Goal: Task Accomplishment & Management: Complete application form

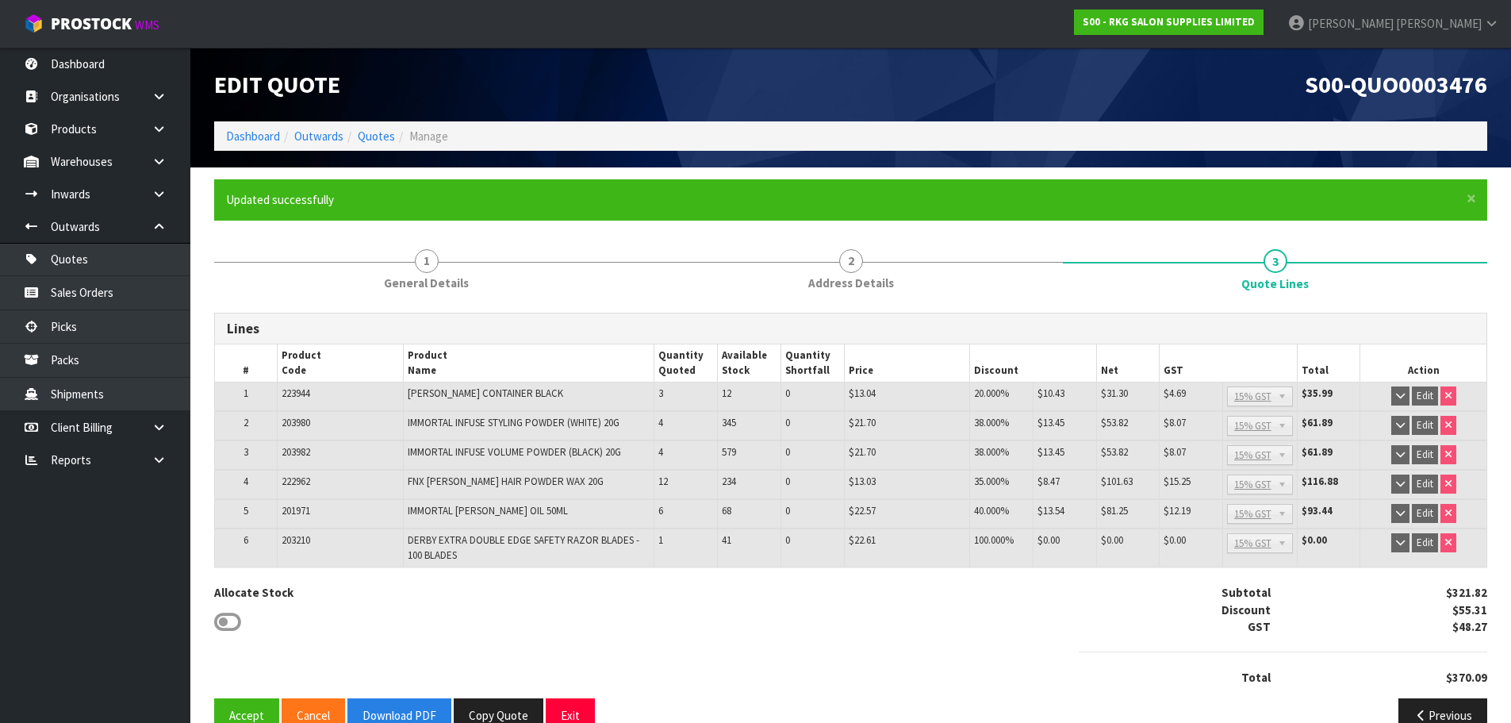
scroll to position [33, 0]
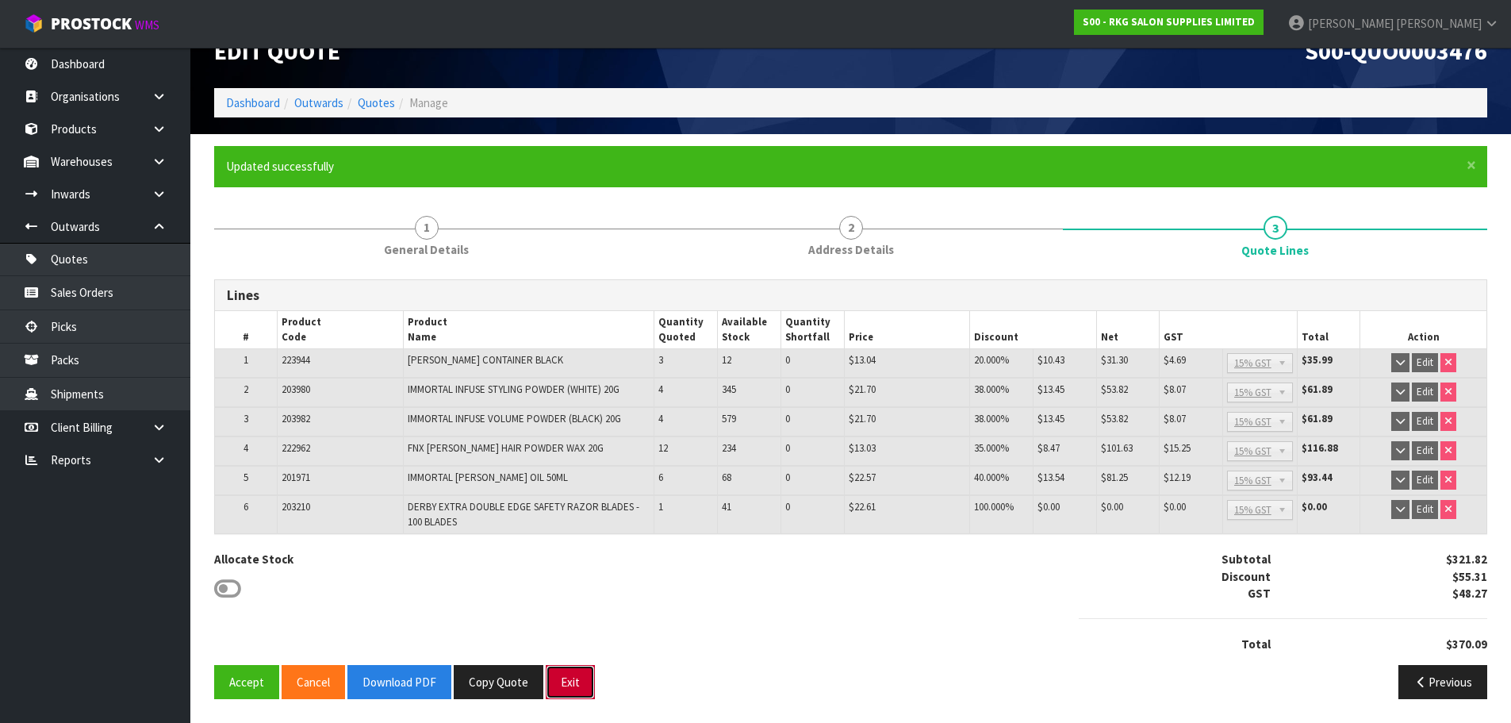
click at [564, 684] on button "Exit" at bounding box center [570, 682] width 49 height 34
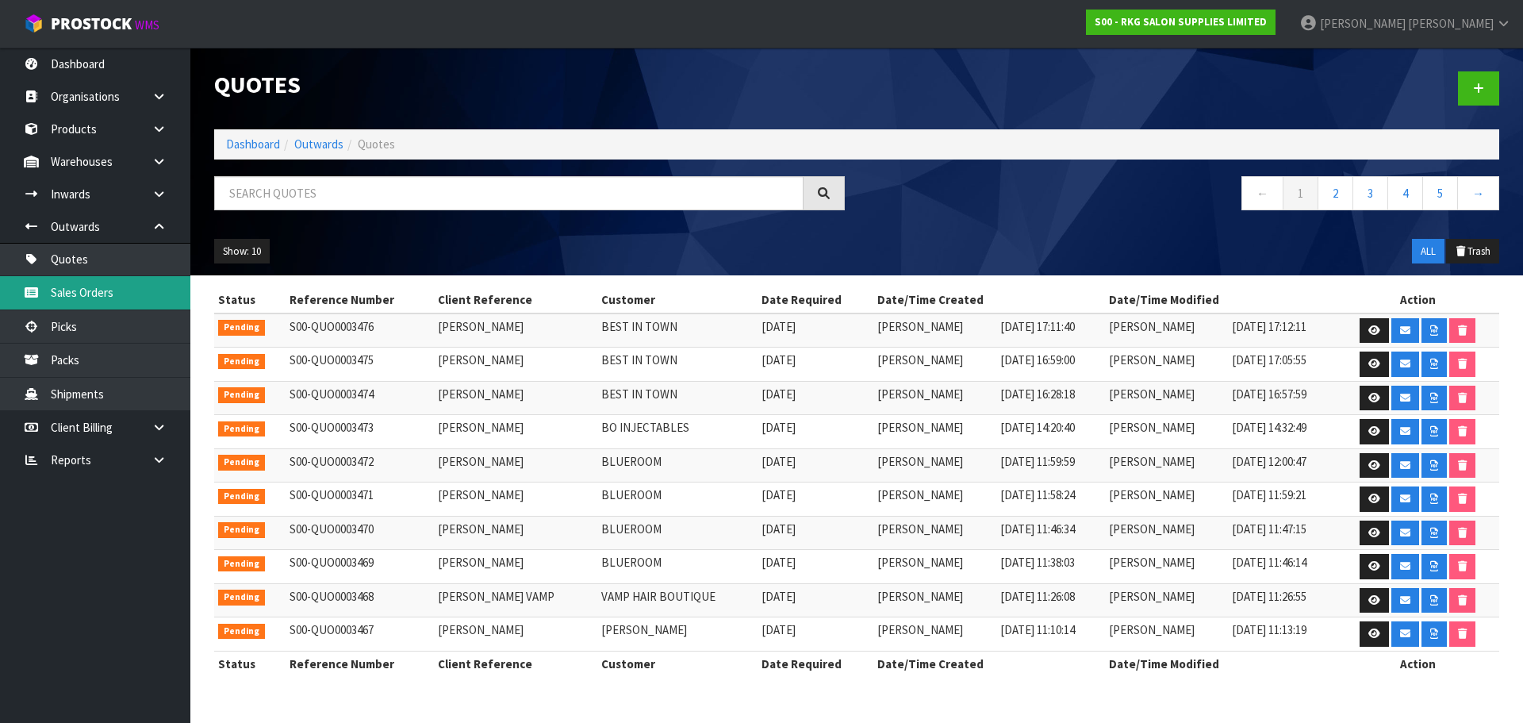
click at [71, 295] on link "Sales Orders" at bounding box center [95, 292] width 190 height 33
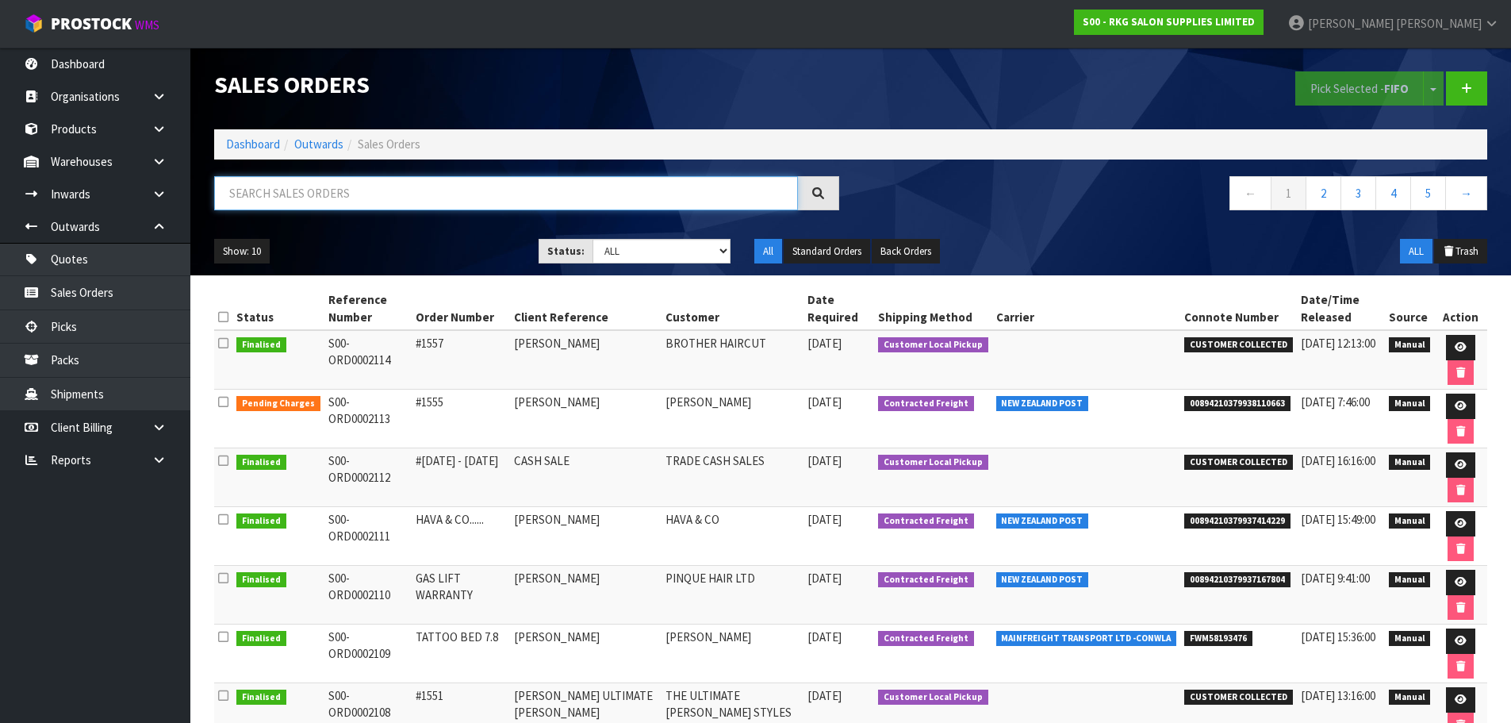
click at [291, 194] on input "text" at bounding box center [506, 193] width 584 height 34
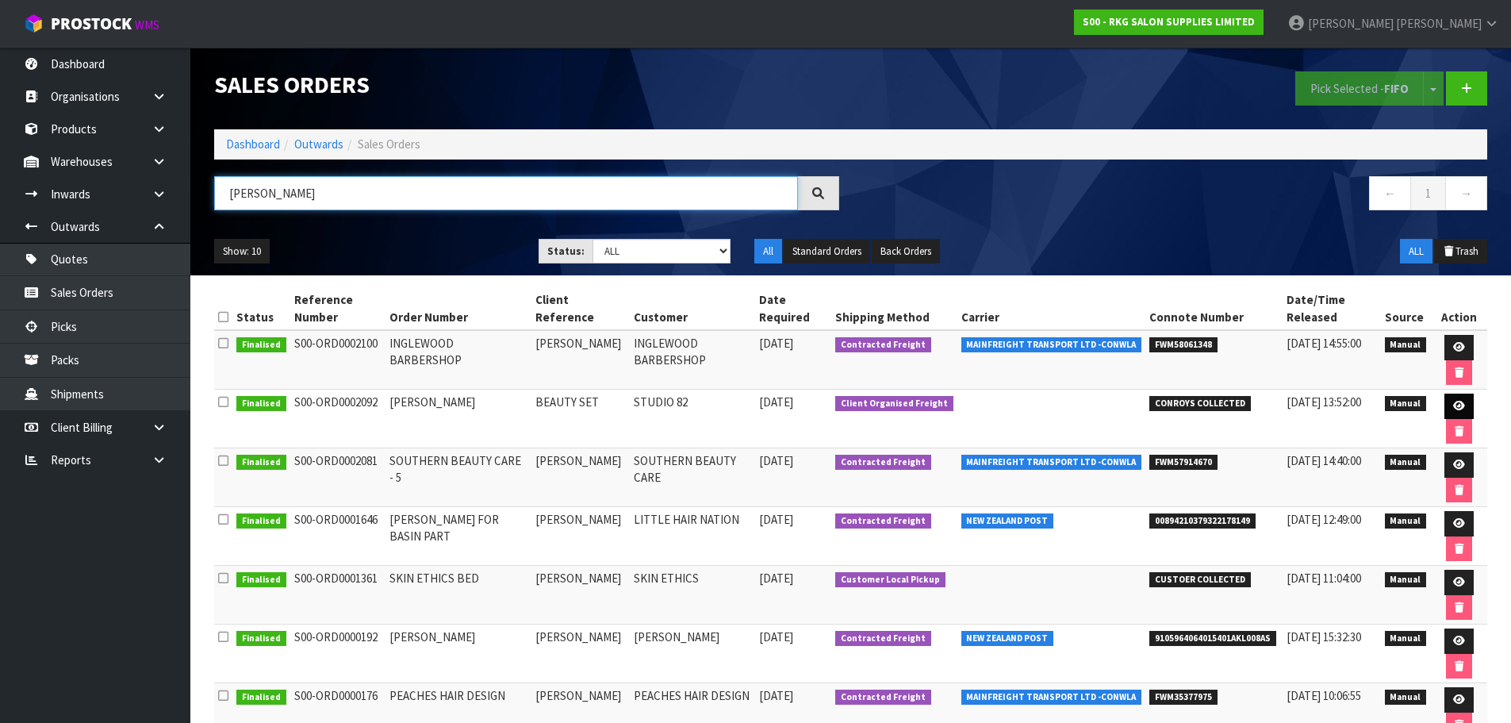
type input "[PERSON_NAME]"
click at [1457, 405] on icon at bounding box center [1459, 406] width 12 height 10
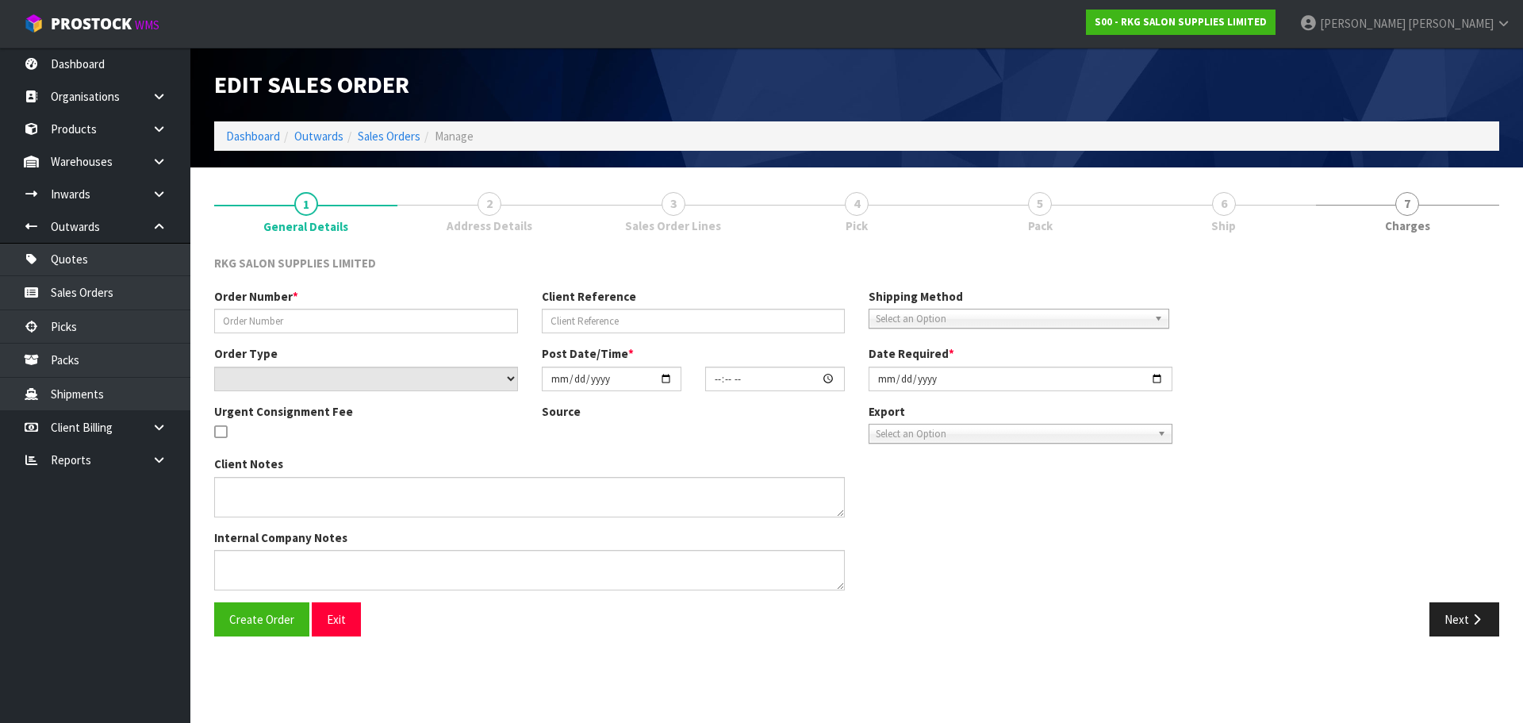
type input "[PERSON_NAME]"
type input "BEAUTY SET"
select select "number:0"
type input "[DATE]"
type input "14:00:00.000"
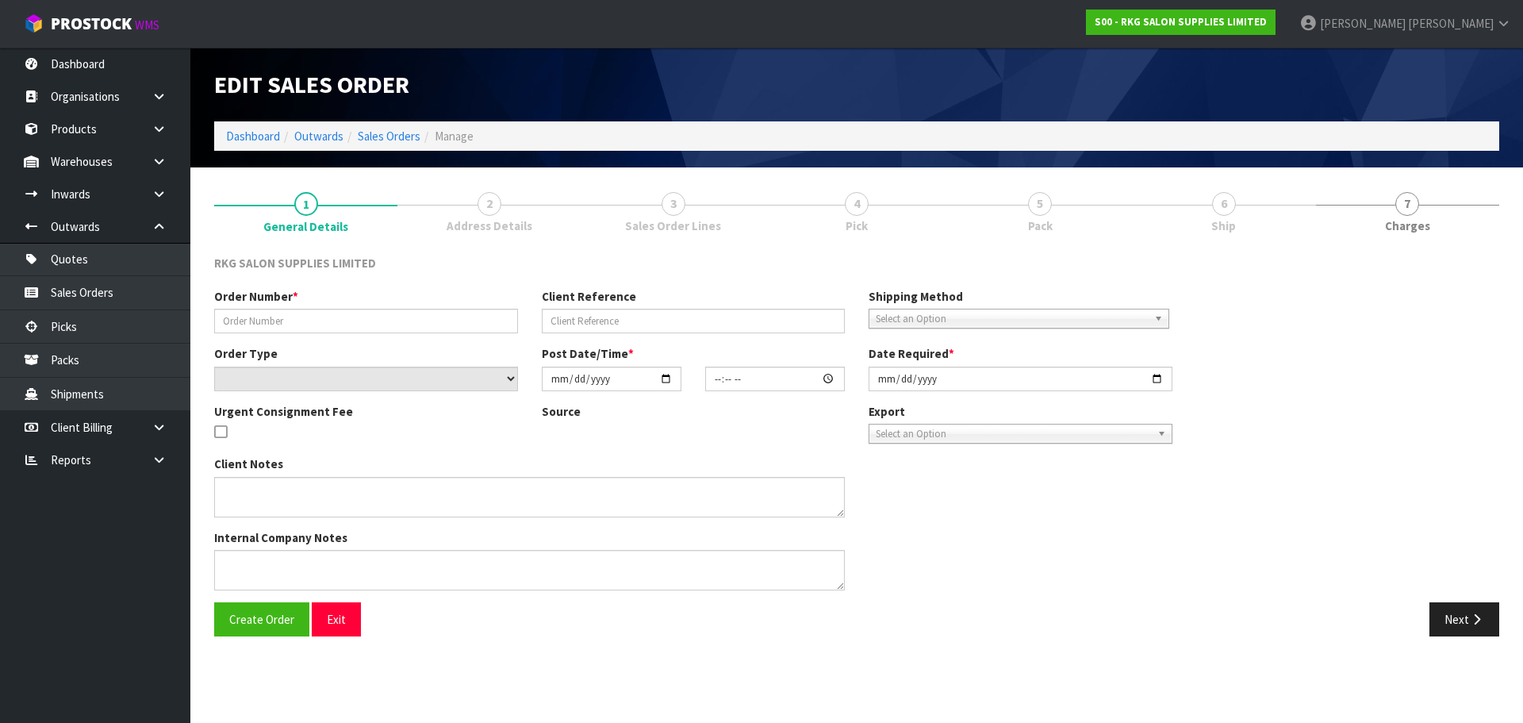
type input "[DATE]"
type textarea "CONROYS TO COLLECT [DATE] JOB #2962209"
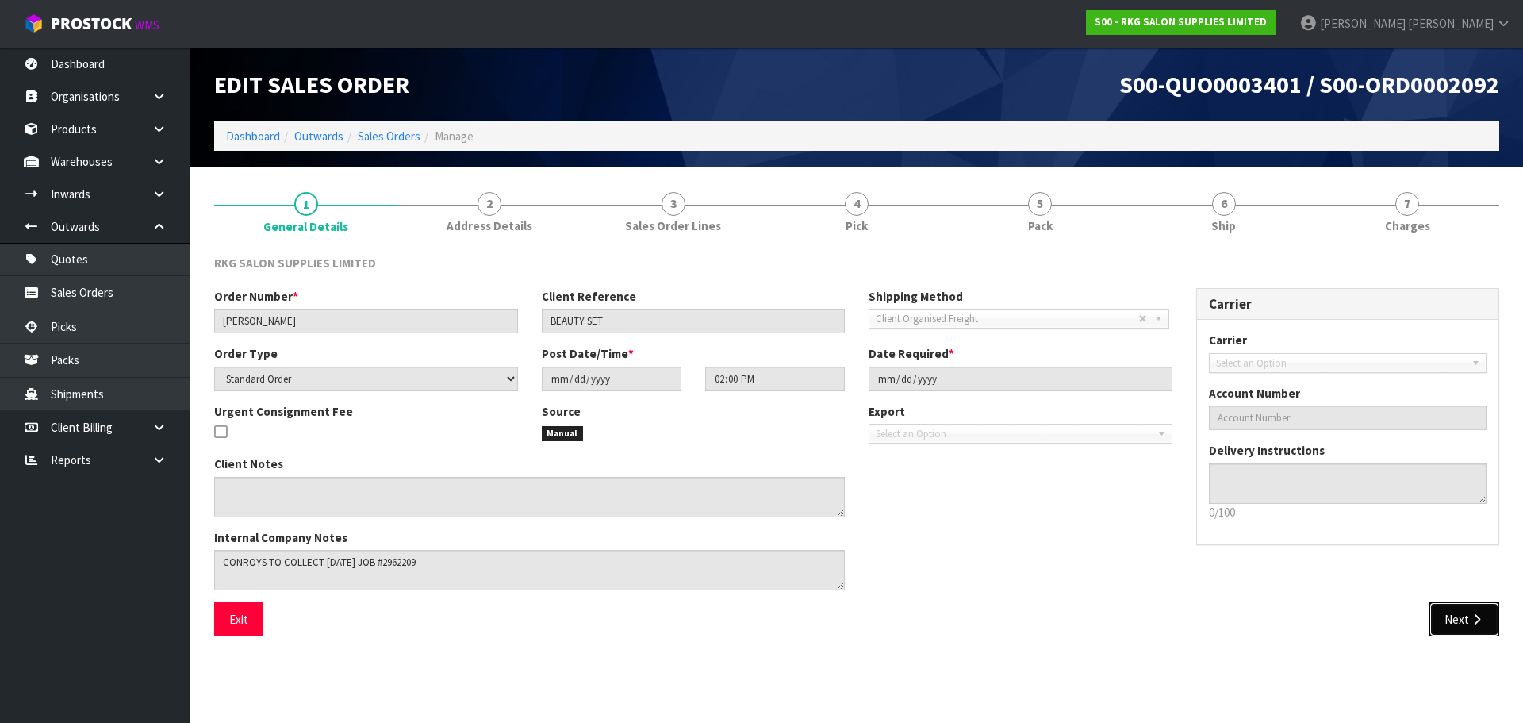
click at [1471, 620] on icon "button" at bounding box center [1476, 619] width 15 height 12
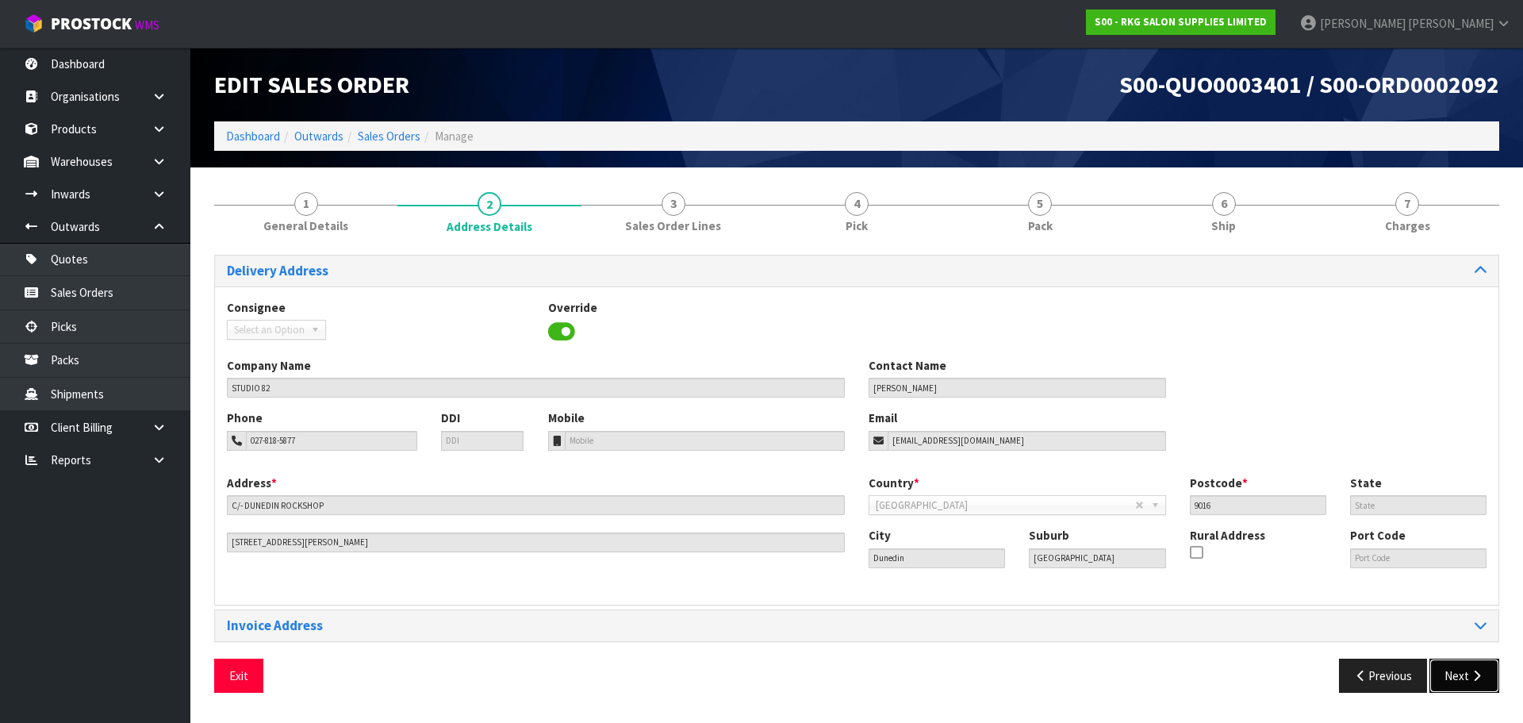
click at [1469, 674] on icon "button" at bounding box center [1476, 676] width 15 height 12
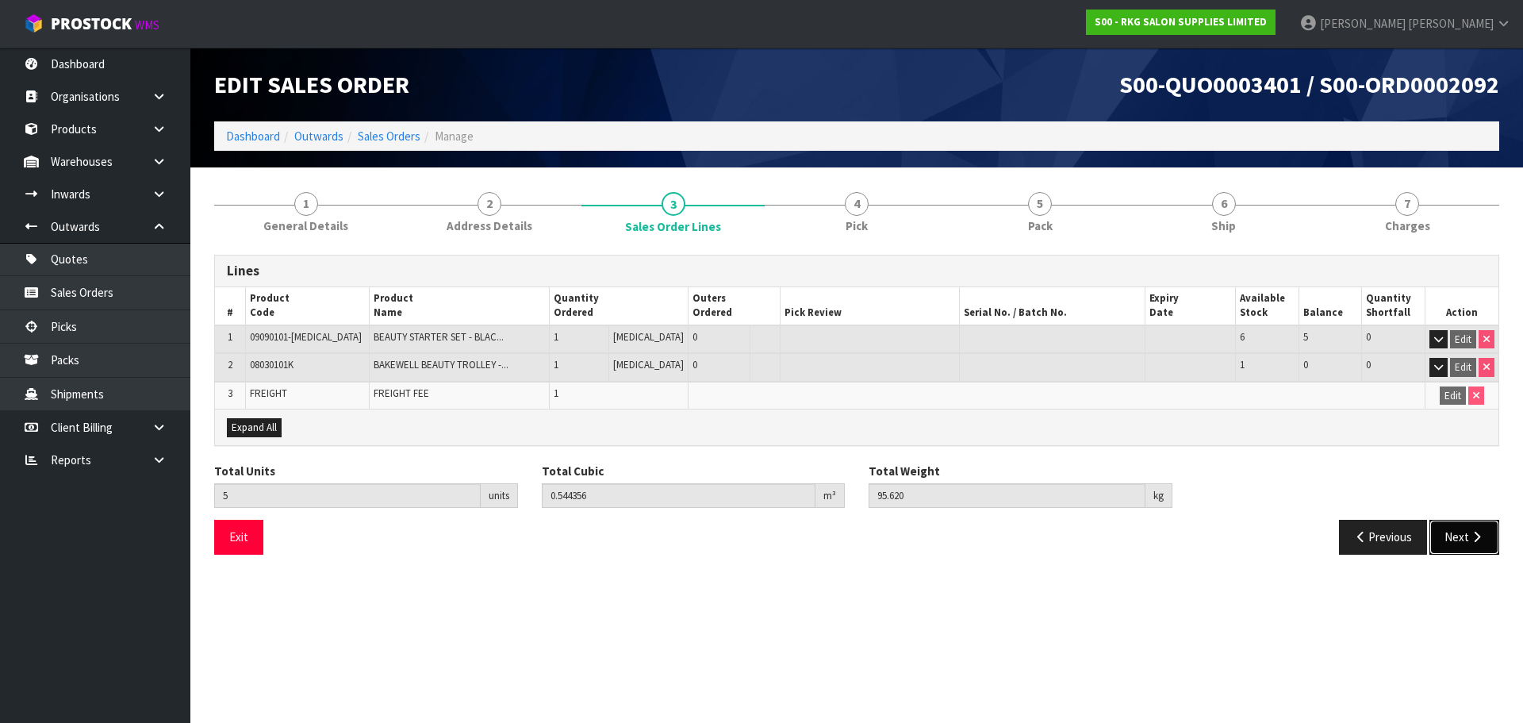
click at [1477, 542] on icon "button" at bounding box center [1476, 537] width 15 height 12
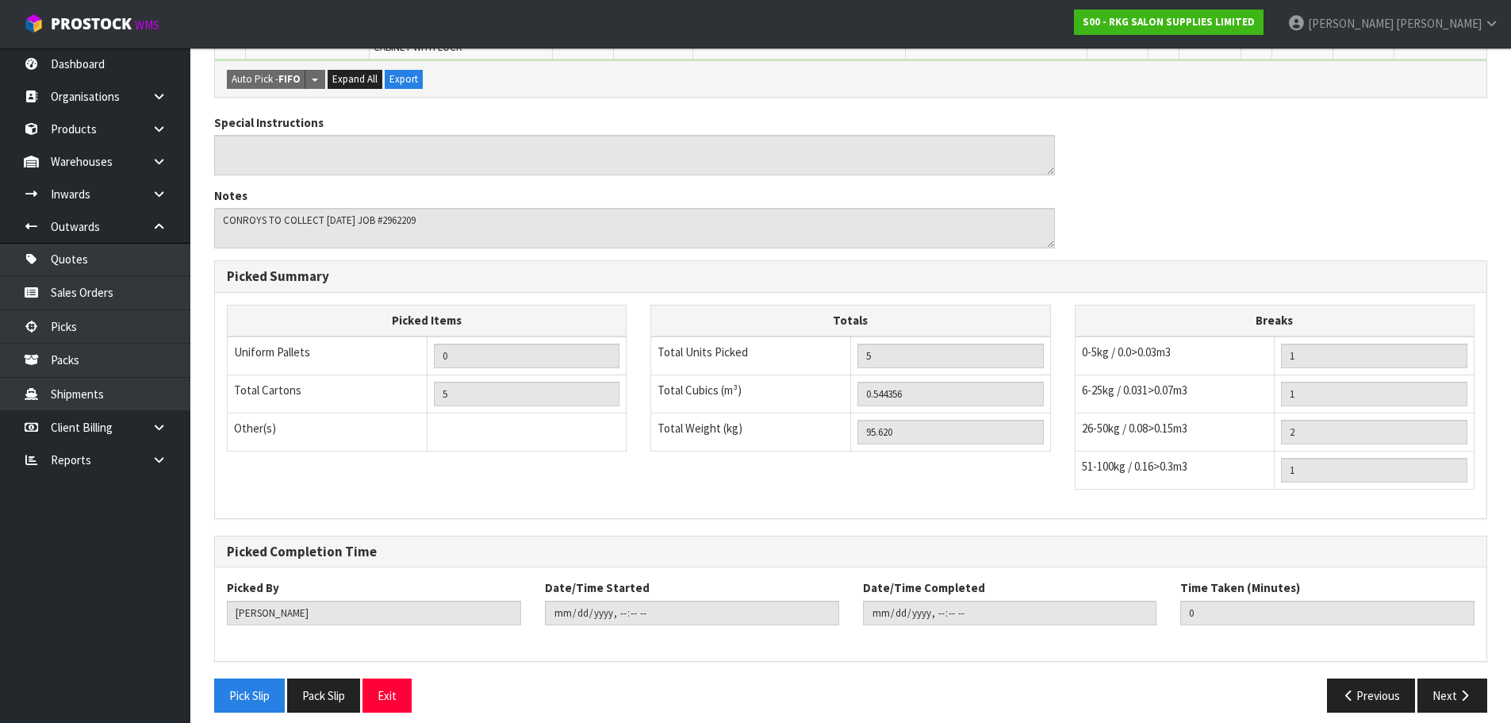
scroll to position [541, 0]
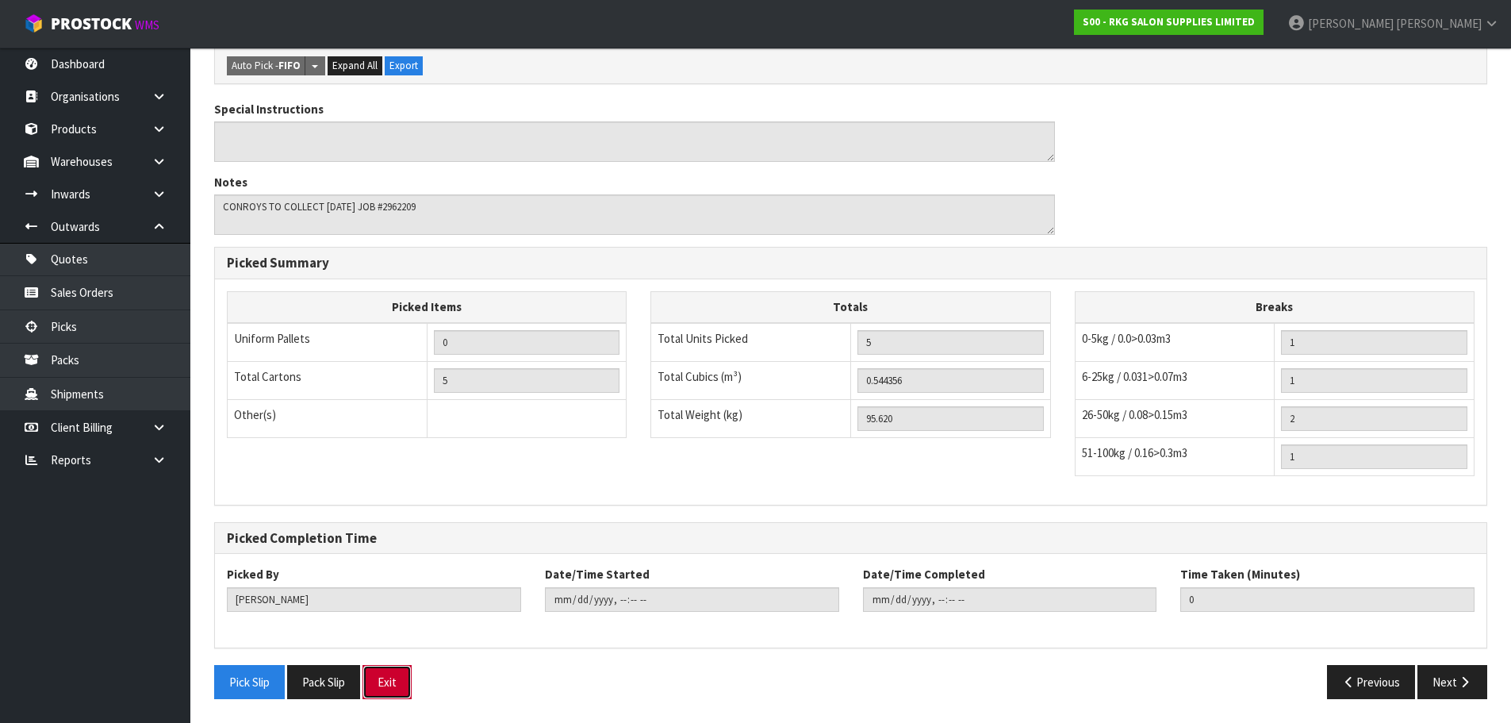
drag, startPoint x: 397, startPoint y: 687, endPoint x: 410, endPoint y: 667, distance: 24.0
click at [402, 679] on button "Exit" at bounding box center [387, 682] width 49 height 34
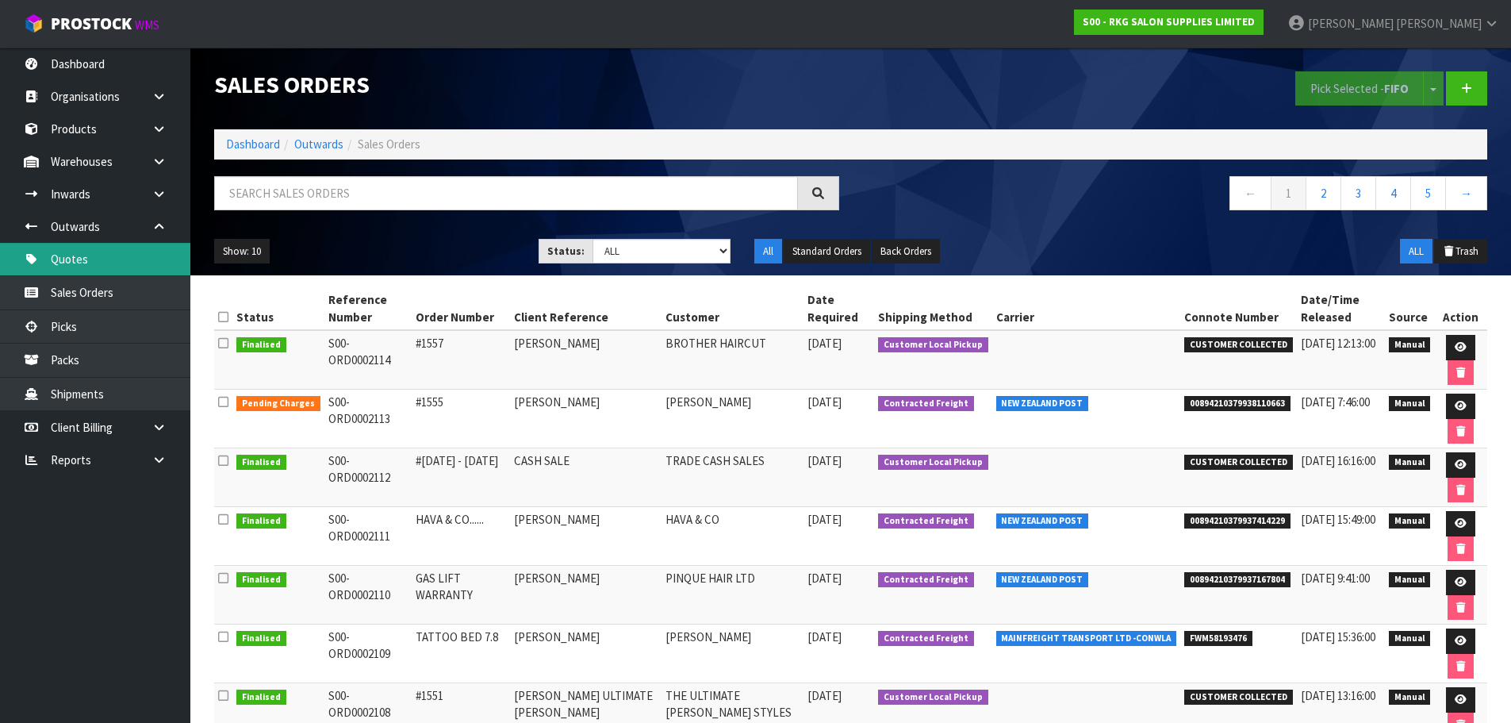
click at [79, 270] on link "Quotes" at bounding box center [95, 259] width 190 height 33
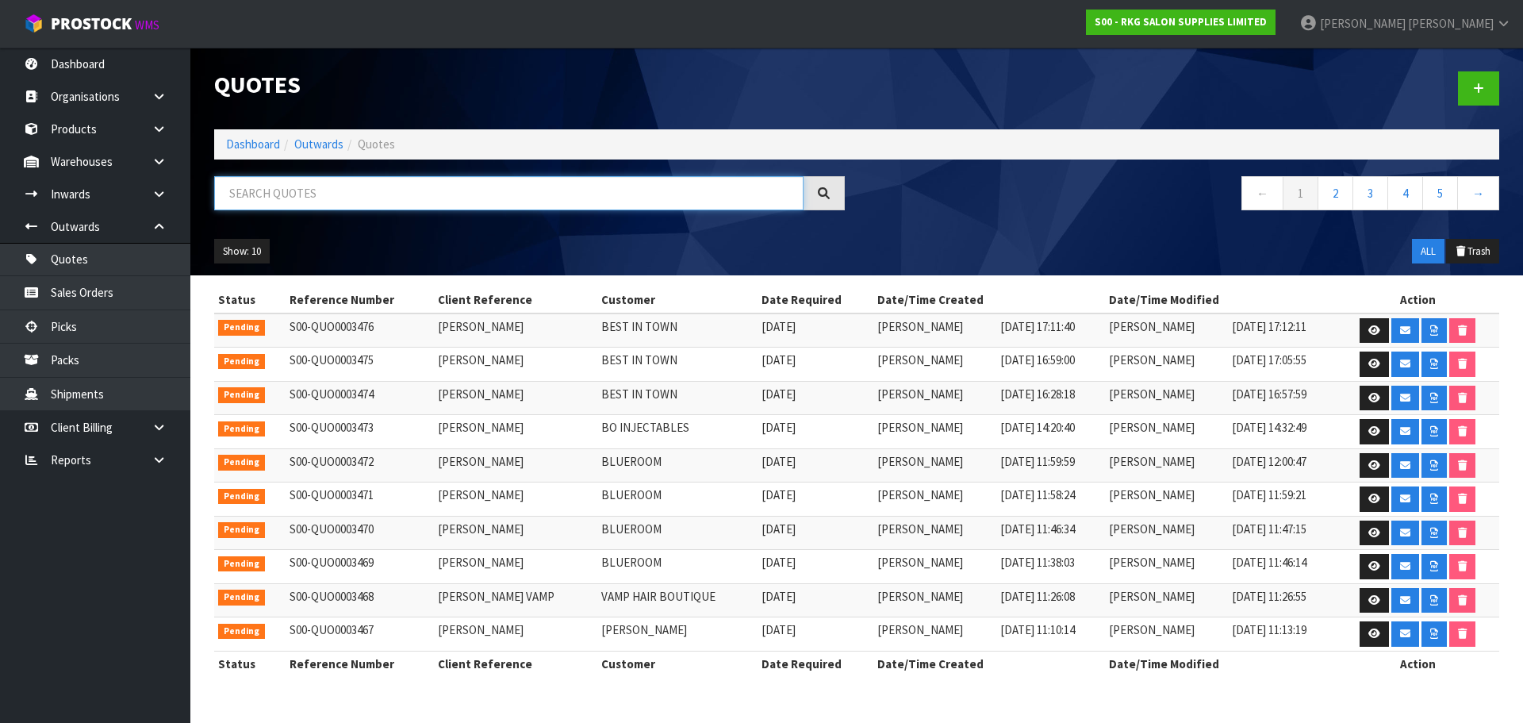
click at [263, 186] on input "text" at bounding box center [508, 193] width 589 height 34
click at [1372, 325] on icon at bounding box center [1375, 330] width 12 height 10
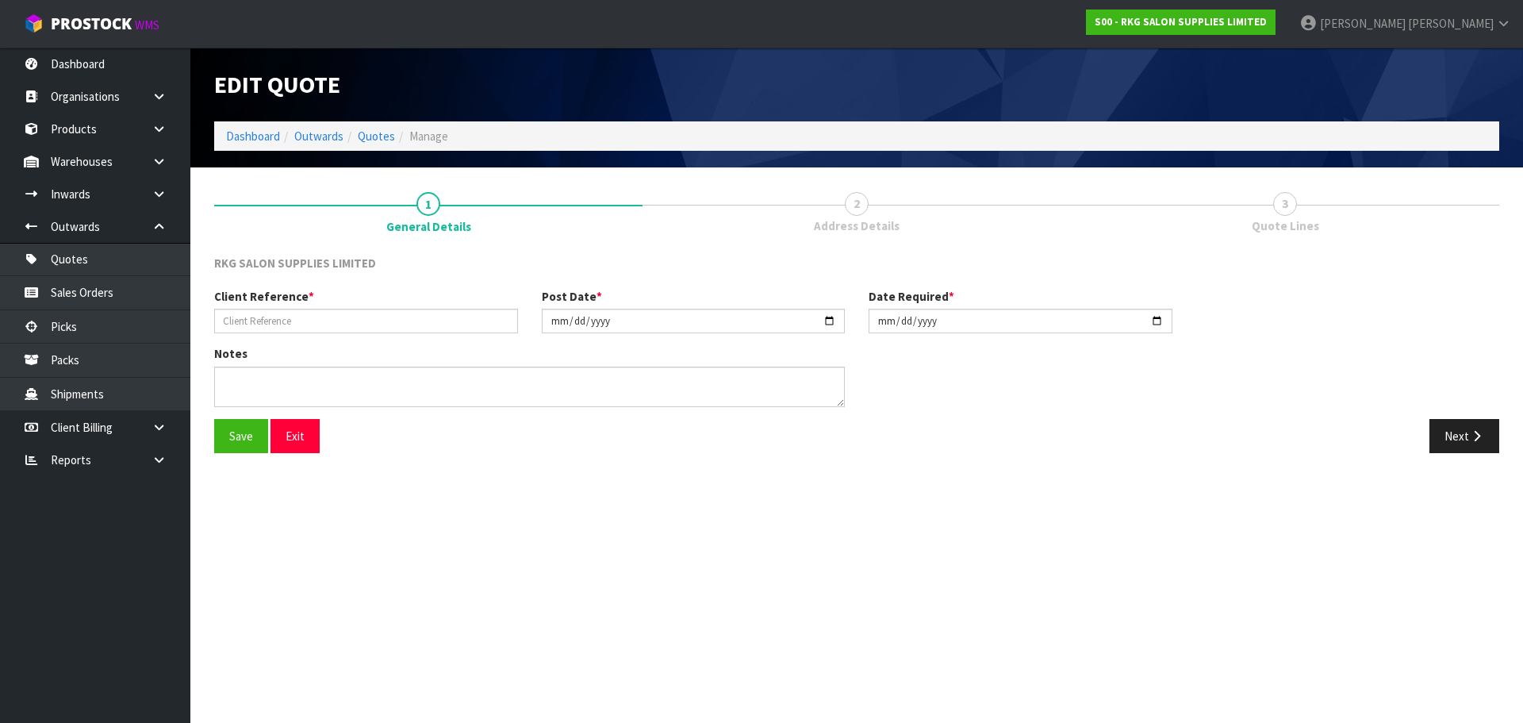
type input "[PERSON_NAME]"
type input "[DATE]"
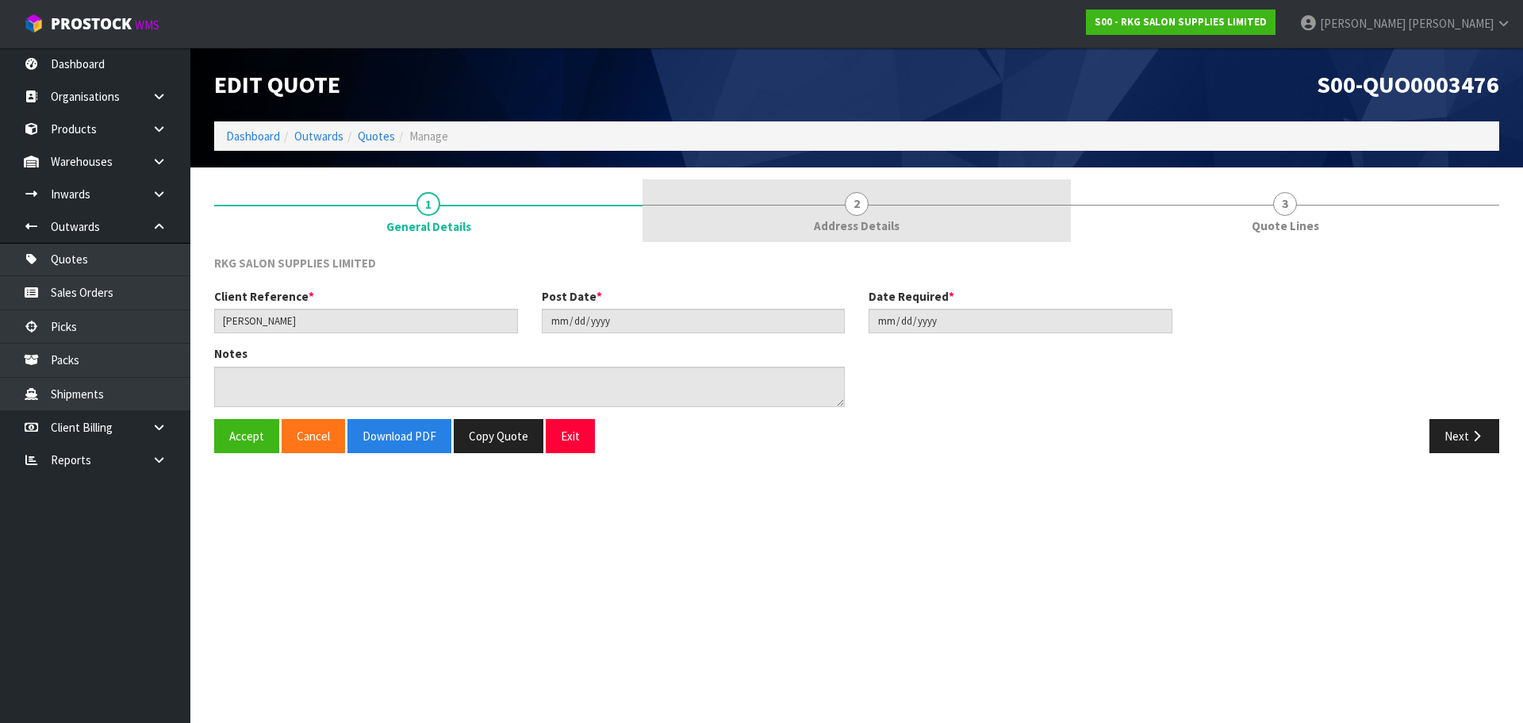
click at [847, 210] on span "2" at bounding box center [857, 204] width 24 height 24
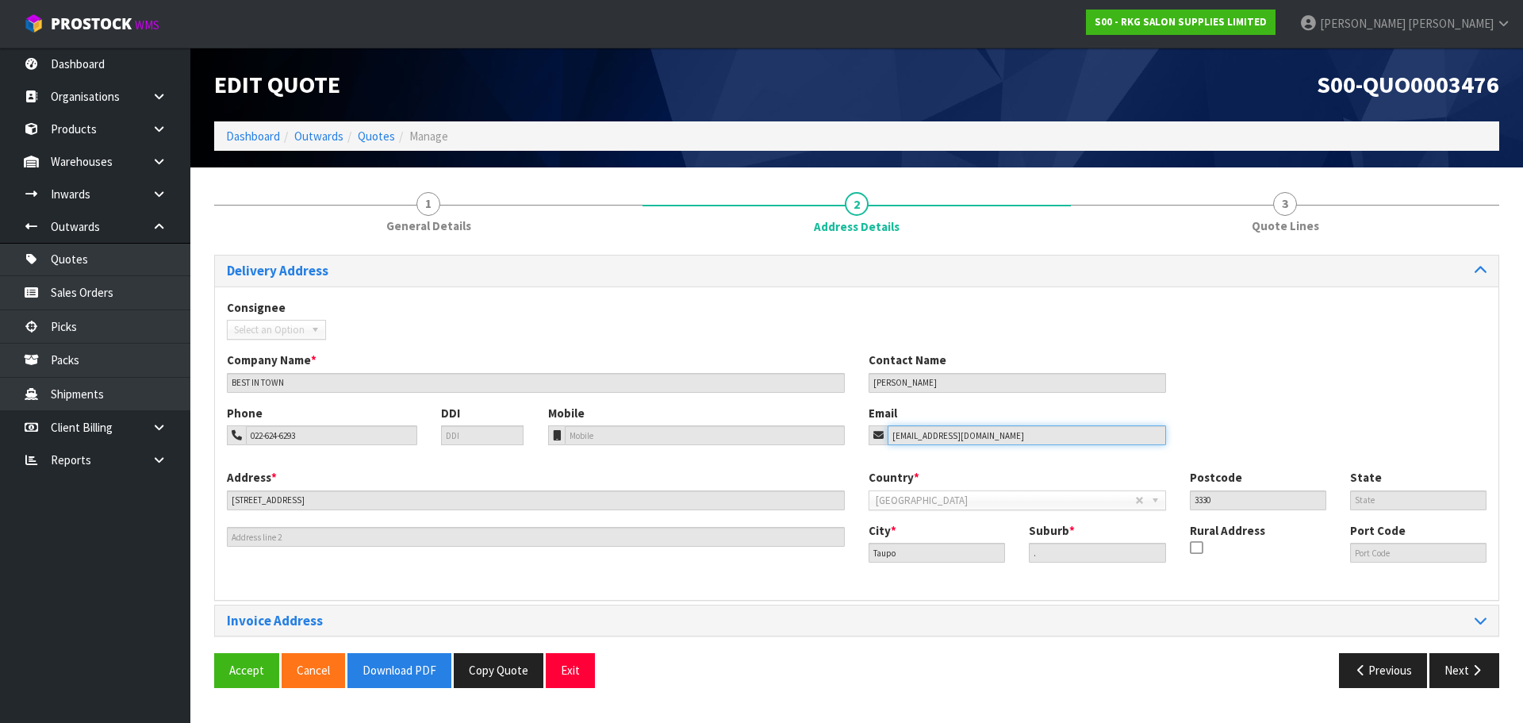
drag, startPoint x: 990, startPoint y: 437, endPoint x: 848, endPoint y: 447, distance: 142.3
click at [848, 447] on div "Phone 022-624-6293 DDI Mobile Email [EMAIL_ADDRESS][DOMAIN_NAME]" at bounding box center [857, 437] width 1284 height 64
click at [576, 675] on button "Exit" at bounding box center [570, 670] width 49 height 34
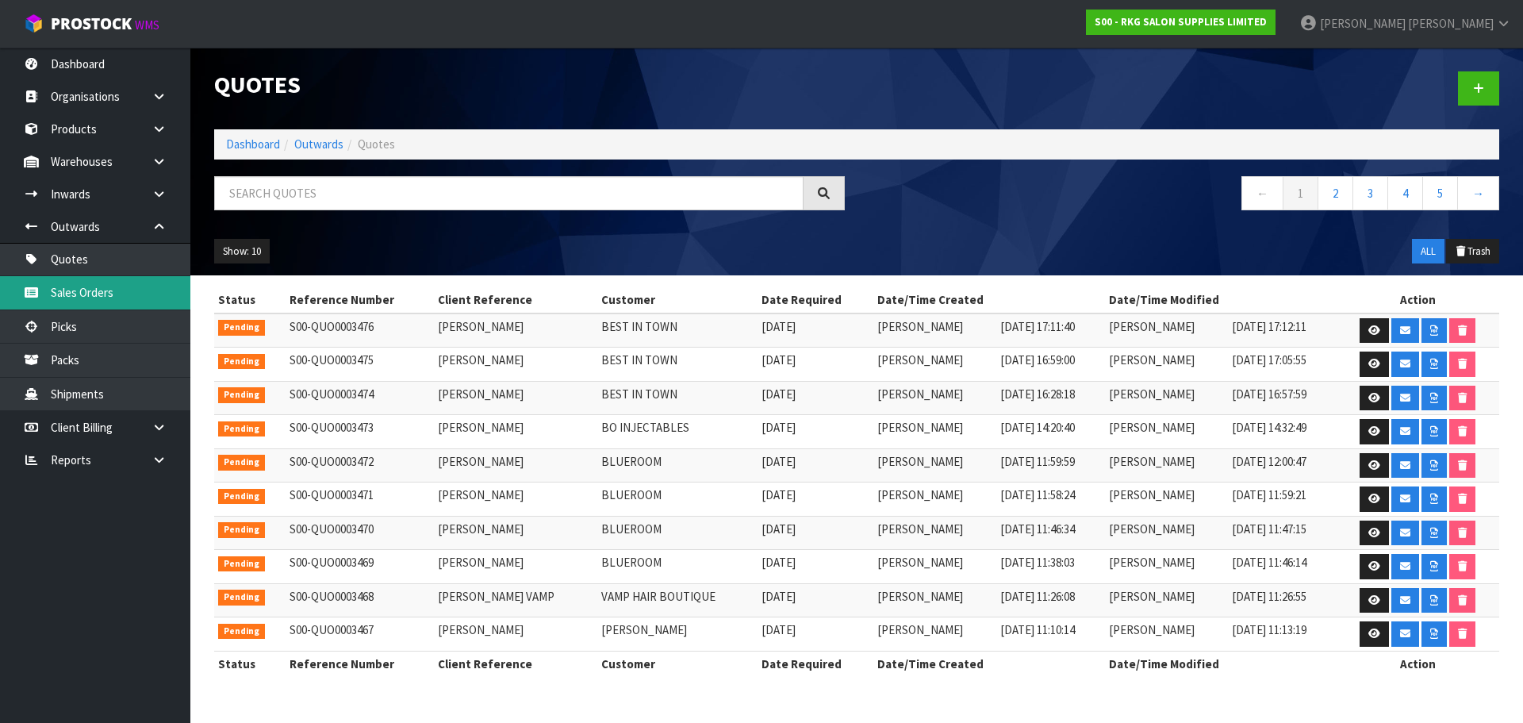
click at [107, 298] on link "Sales Orders" at bounding box center [95, 292] width 190 height 33
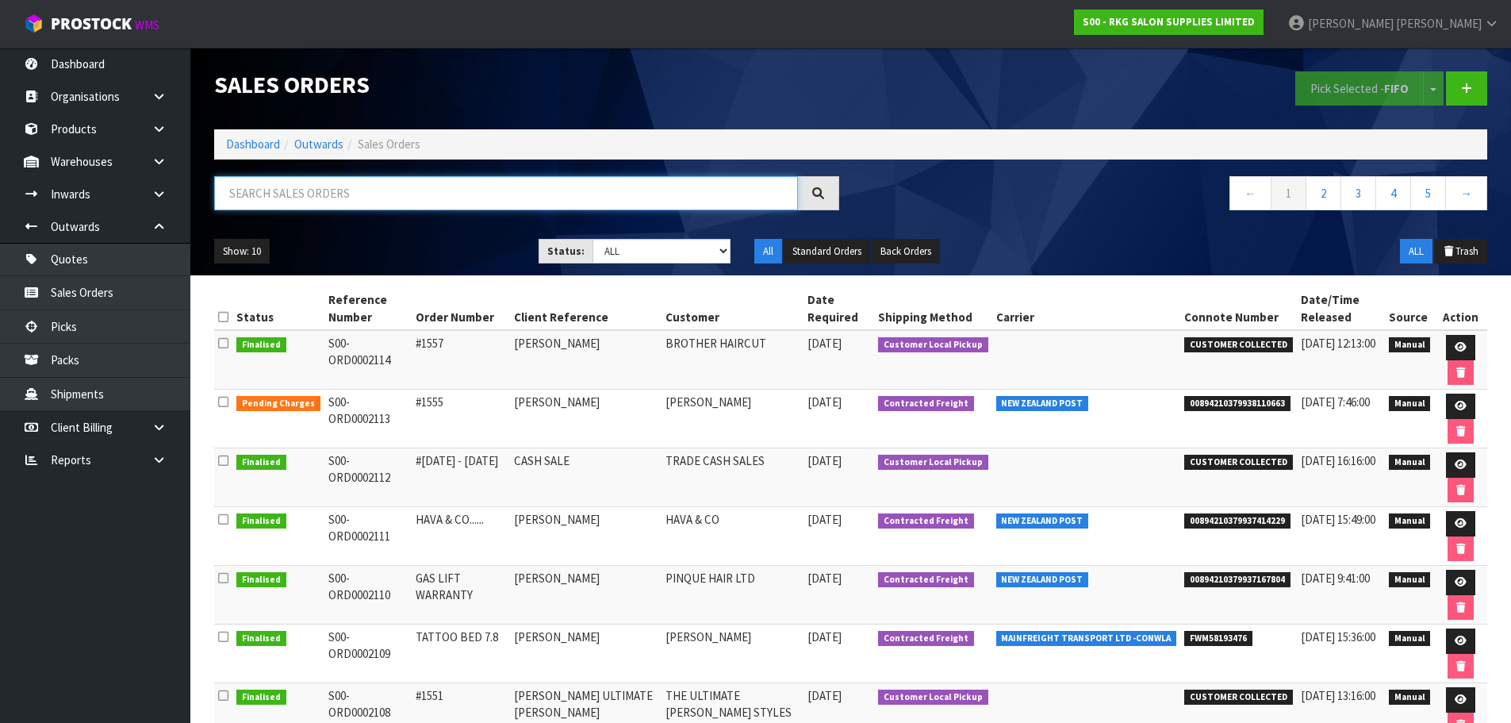
click at [292, 194] on input "text" at bounding box center [506, 193] width 584 height 34
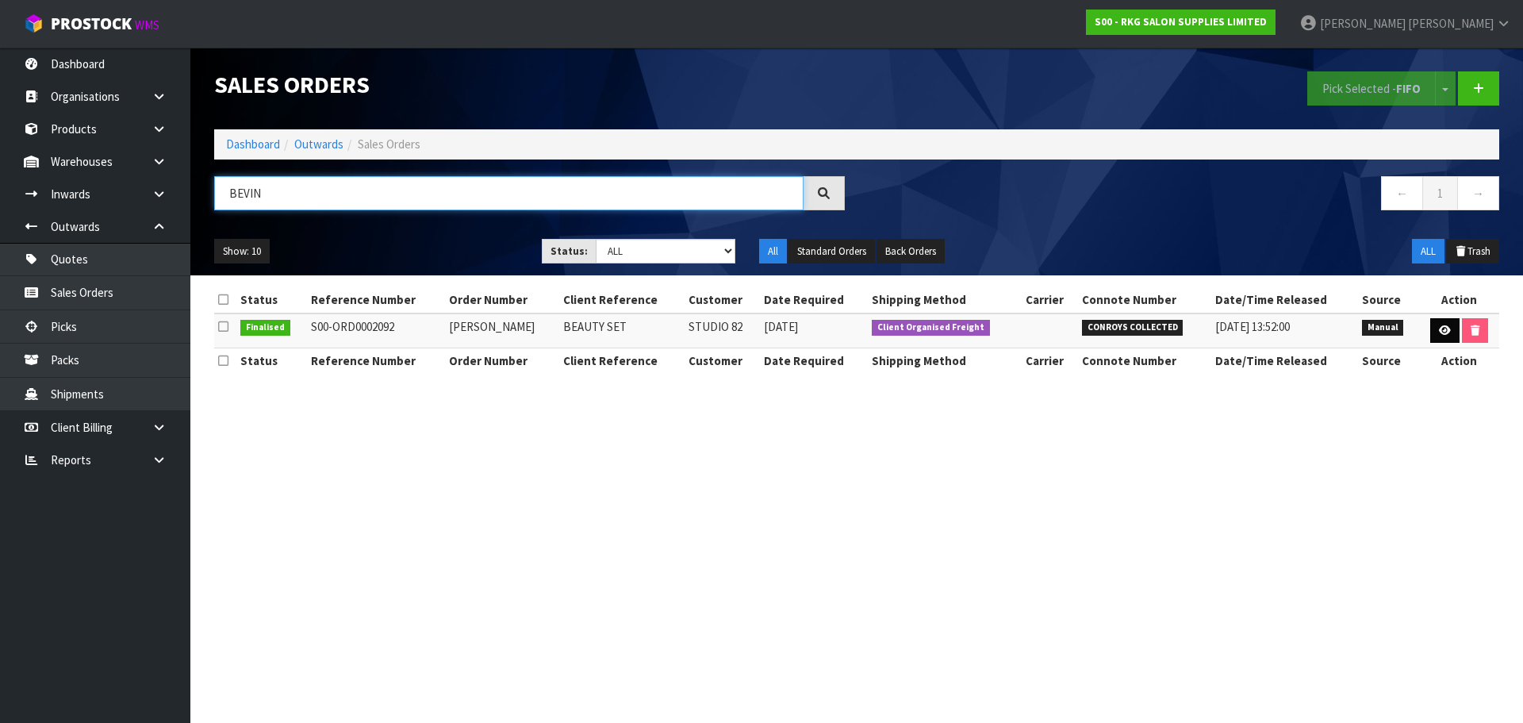
type input "BEVIN"
click at [1452, 328] on link at bounding box center [1444, 330] width 29 height 25
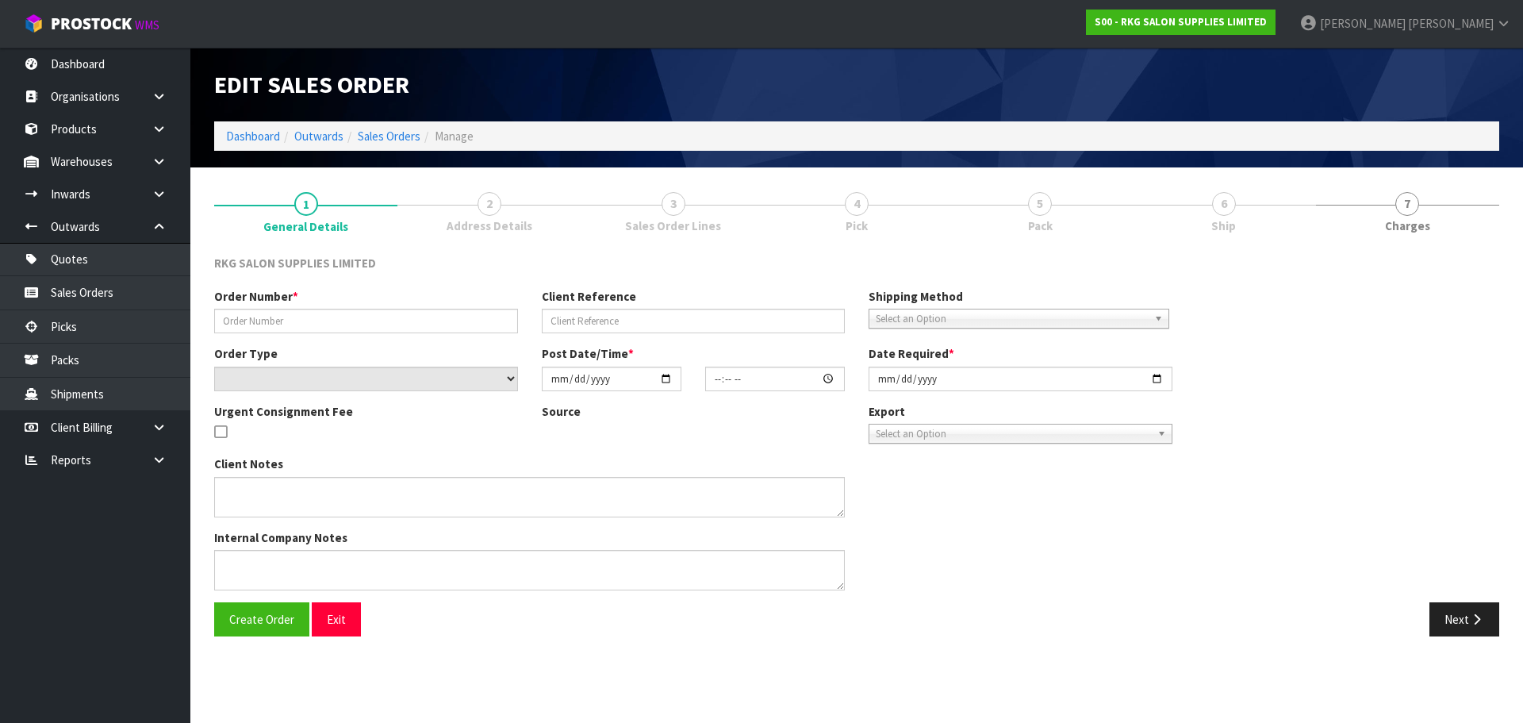
type input "[PERSON_NAME]"
type input "BEAUTY SET"
select select "number:0"
type input "[DATE]"
type input "14:00:00.000"
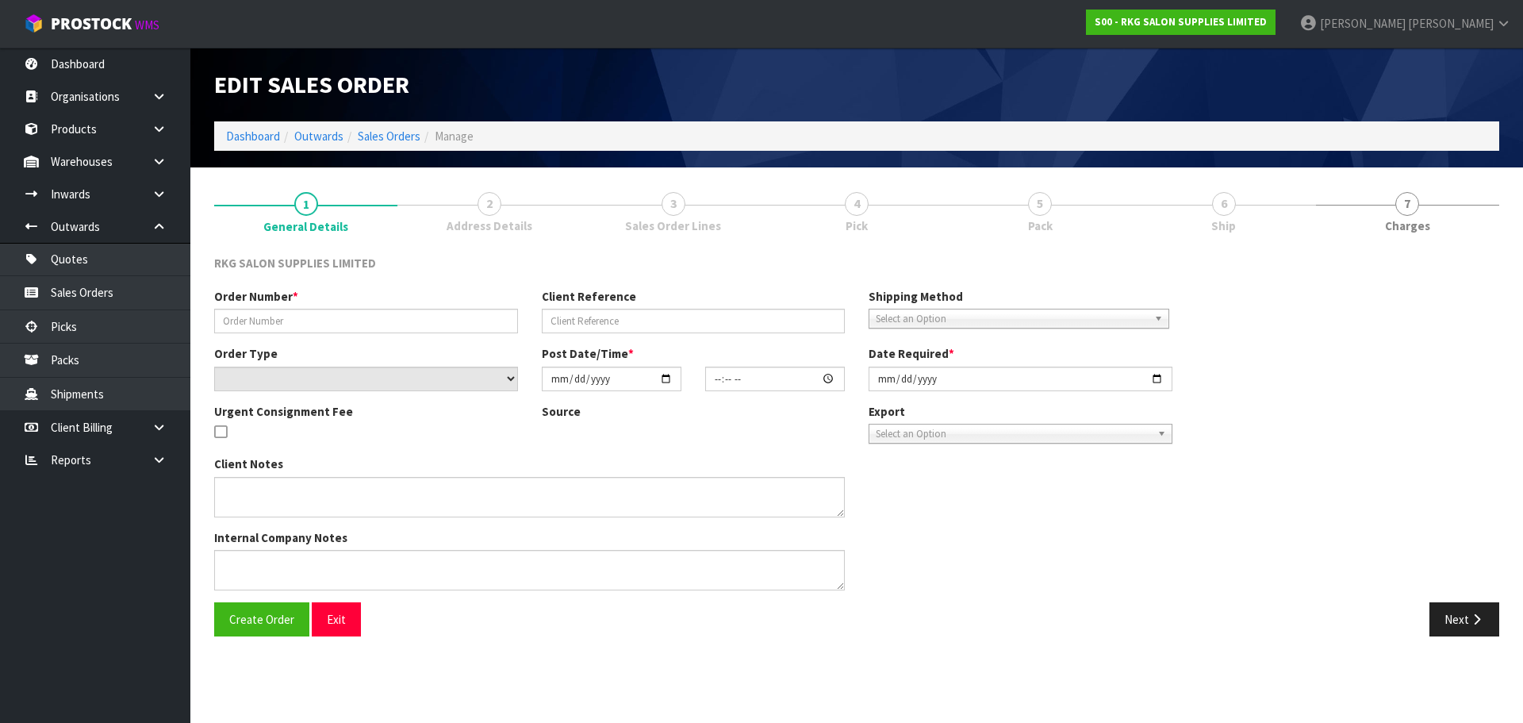
type input "[DATE]"
type textarea "CONROYS TO COLLECT [DATE] JOB #2962209"
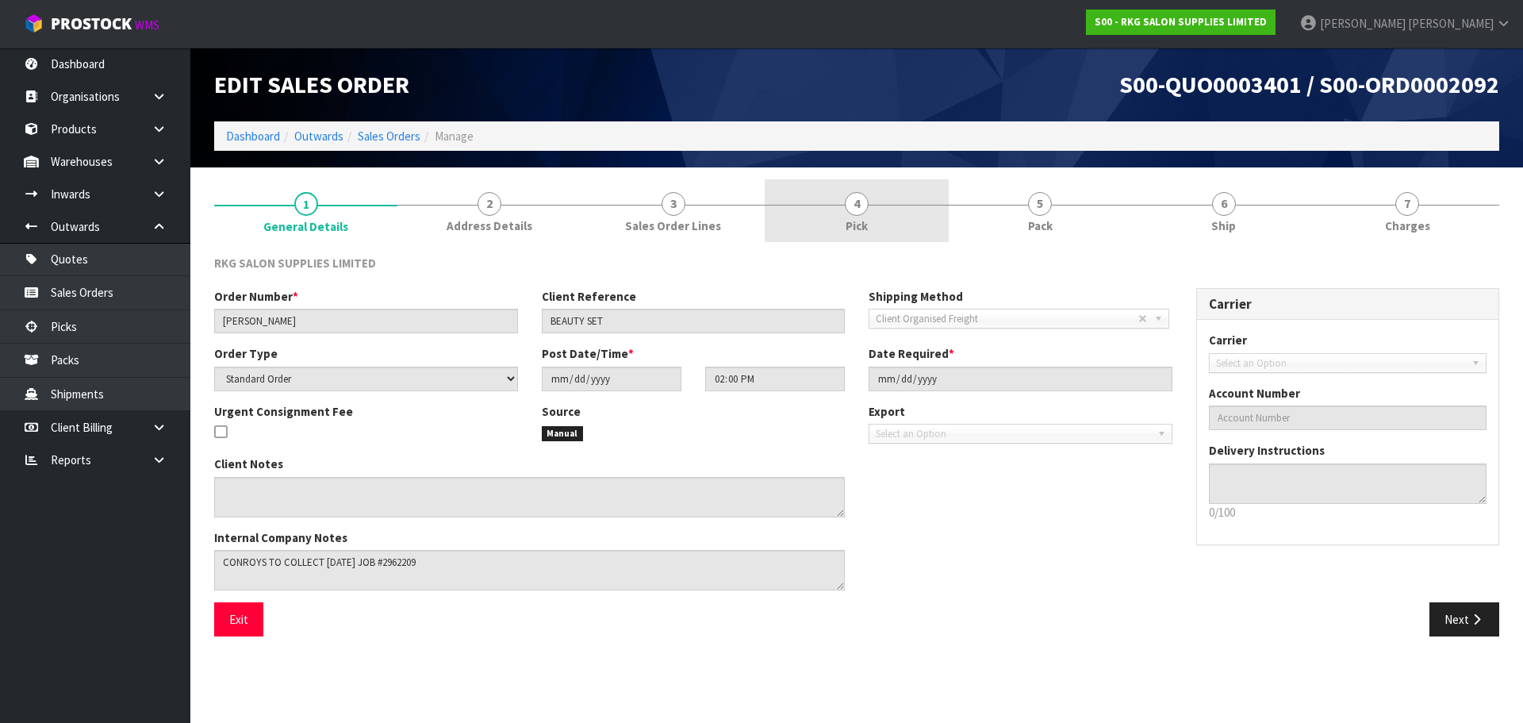
click at [859, 206] on span "4" at bounding box center [857, 204] width 24 height 24
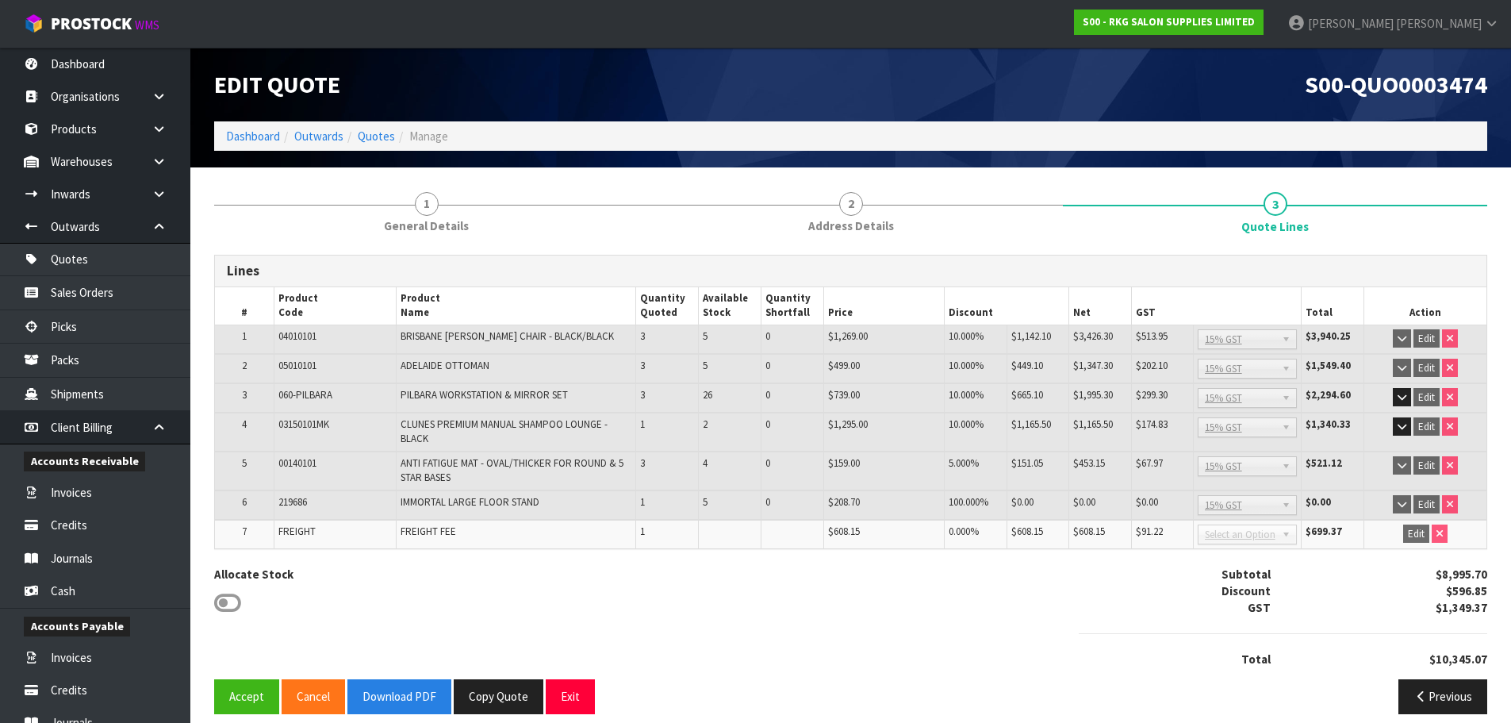
scroll to position [15, 0]
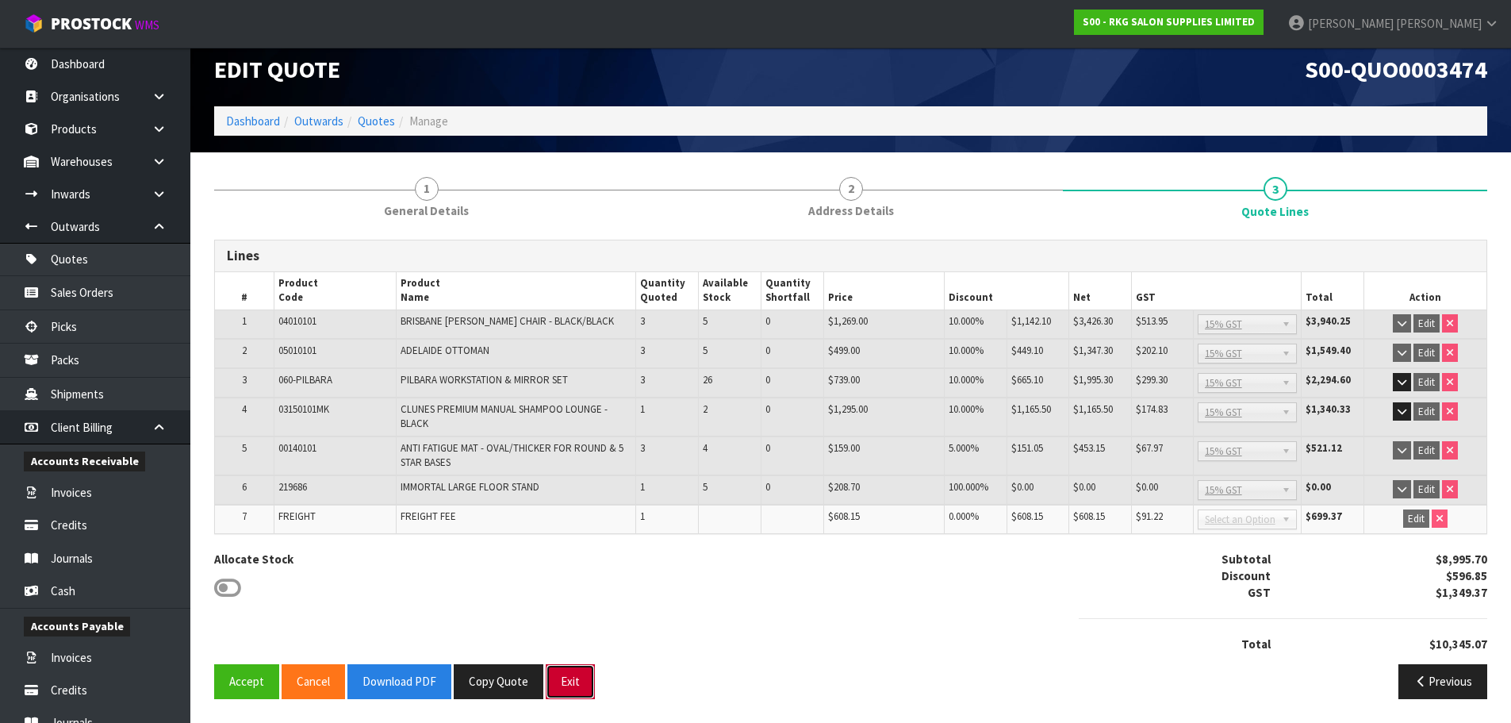
click at [565, 689] on button "Exit" at bounding box center [570, 681] width 49 height 34
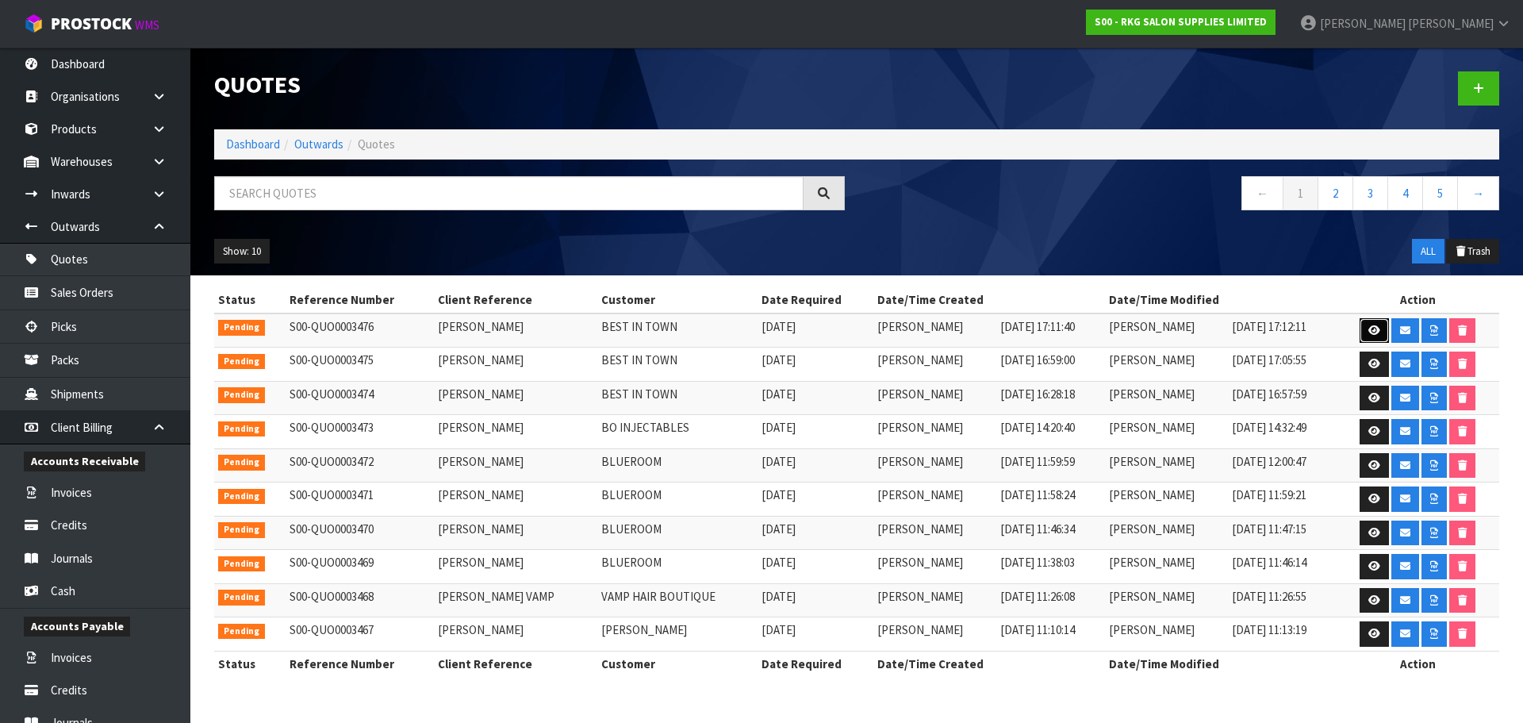
click at [1376, 329] on icon at bounding box center [1375, 330] width 12 height 10
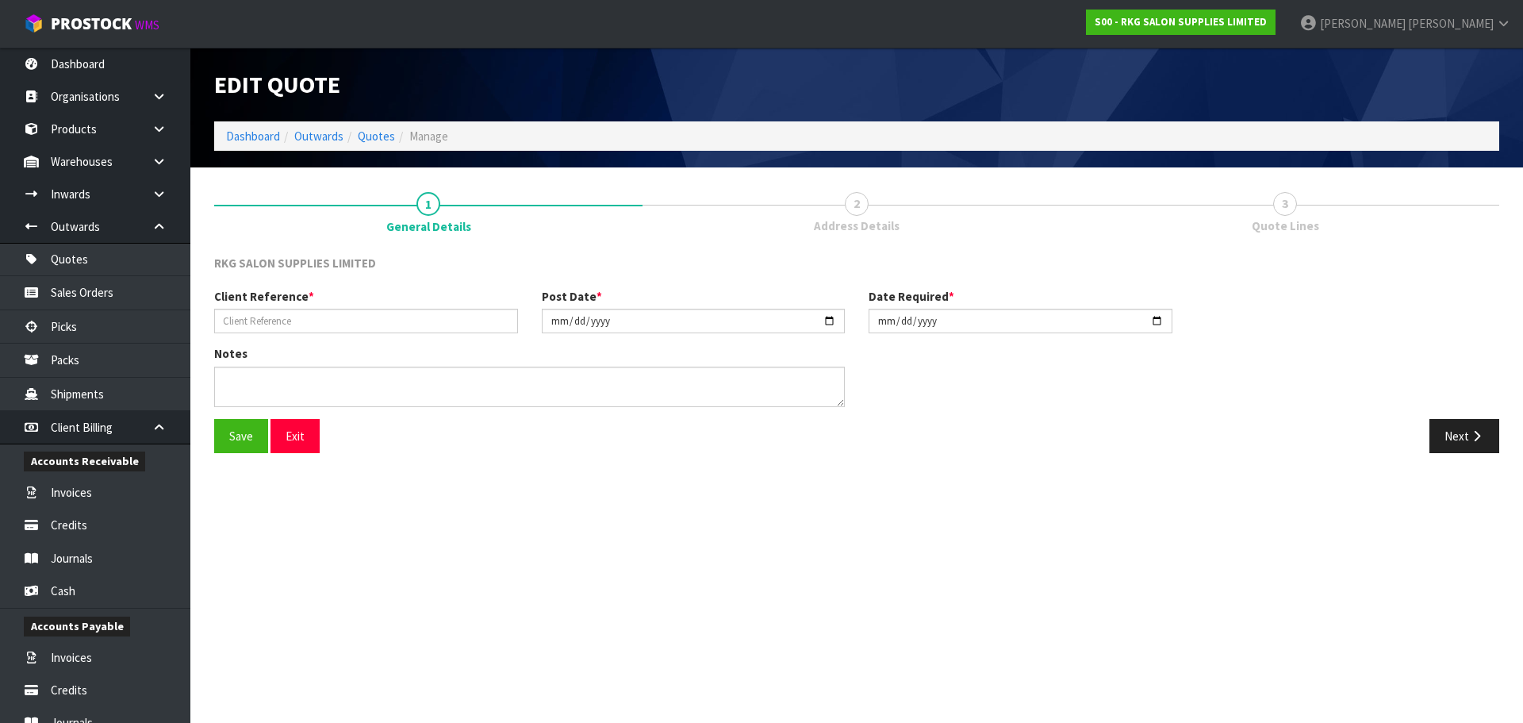
type input "[PERSON_NAME]"
type input "[DATE]"
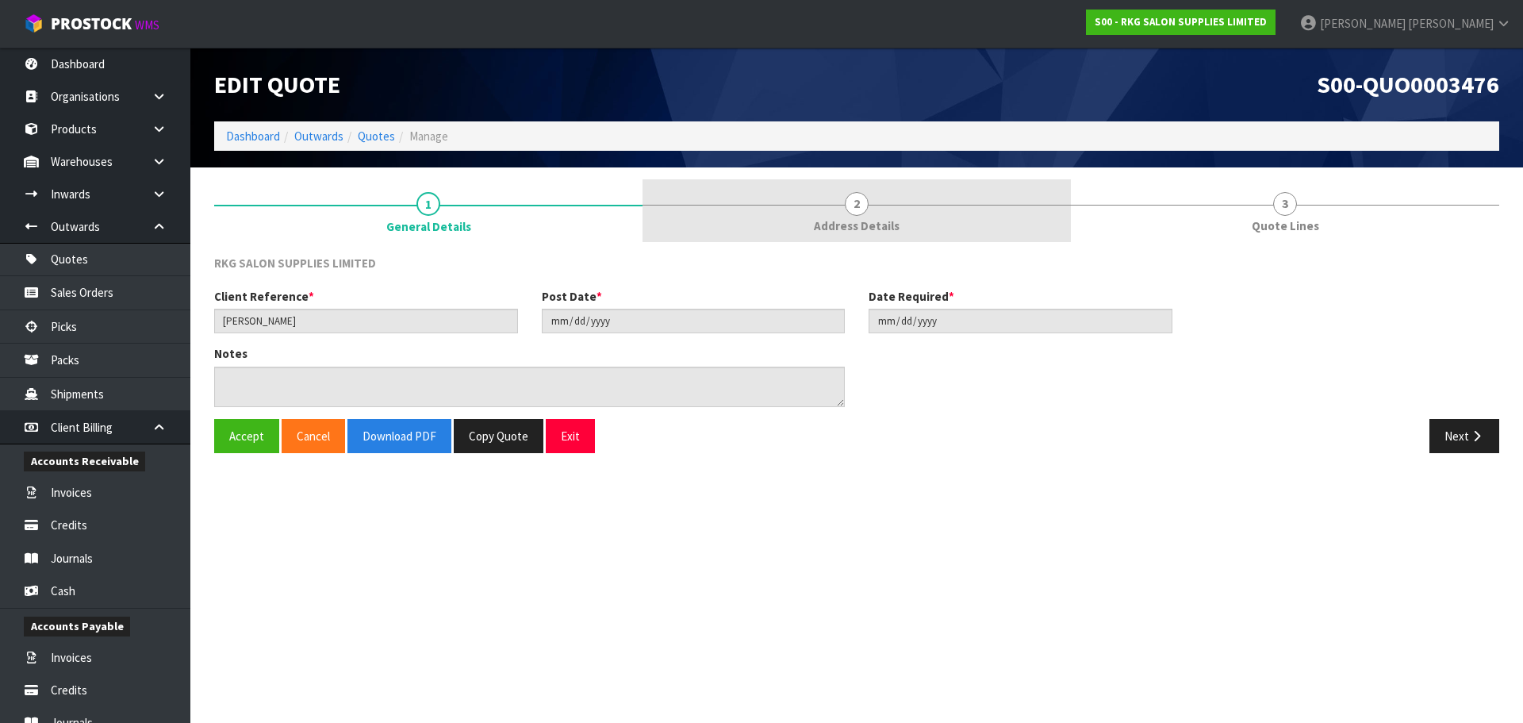
click at [865, 208] on span "2" at bounding box center [857, 204] width 24 height 24
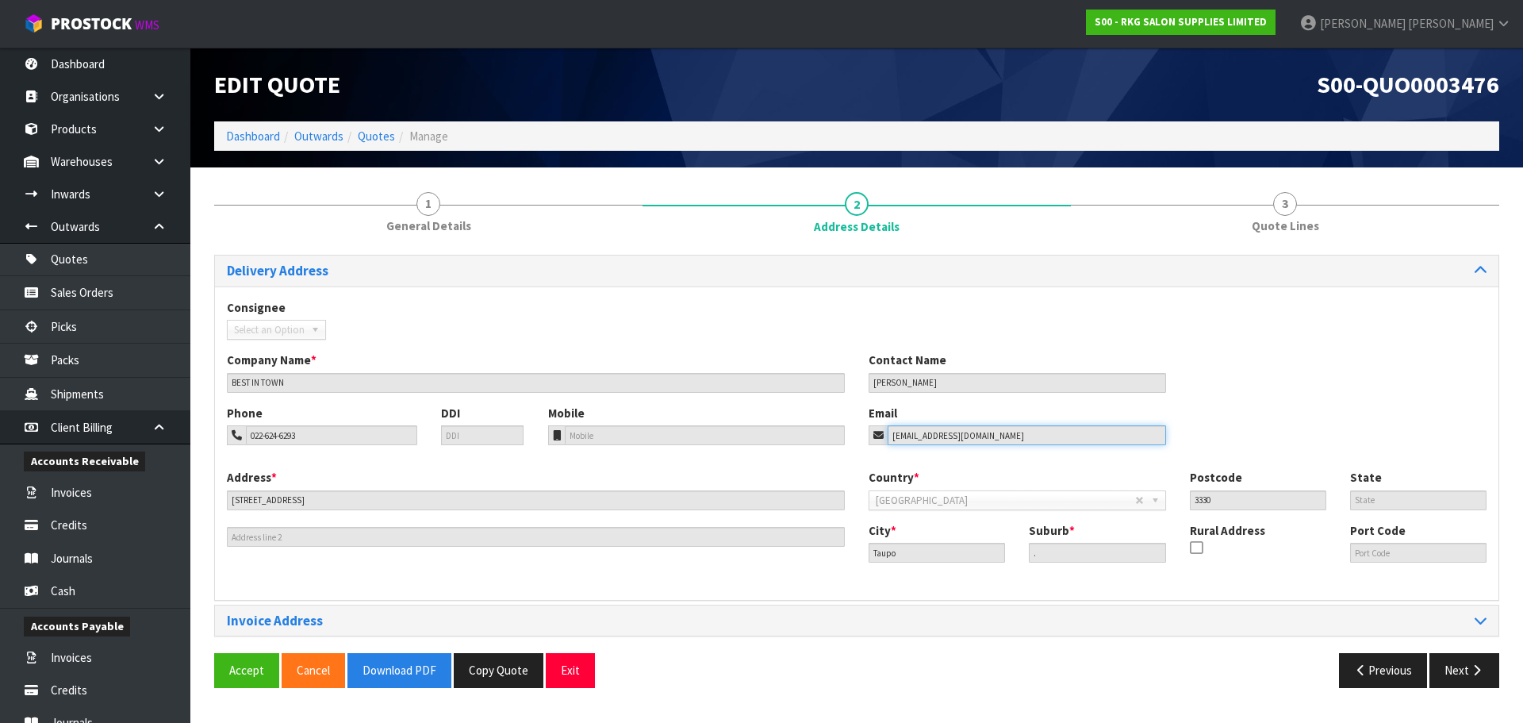
drag, startPoint x: 1000, startPoint y: 432, endPoint x: 841, endPoint y: 436, distance: 158.7
click at [841, 436] on div "Phone 022-624-6293 DDI Mobile Email [EMAIL_ADDRESS][DOMAIN_NAME]" at bounding box center [857, 437] width 1284 height 64
drag, startPoint x: 333, startPoint y: 439, endPoint x: 212, endPoint y: 439, distance: 121.4
click at [212, 439] on div "1 General Details 2 Address Details 3 Quote Lines Delivery Address Consignee 00…" at bounding box center [856, 439] width 1309 height 520
click at [562, 670] on button "Exit" at bounding box center [570, 670] width 49 height 34
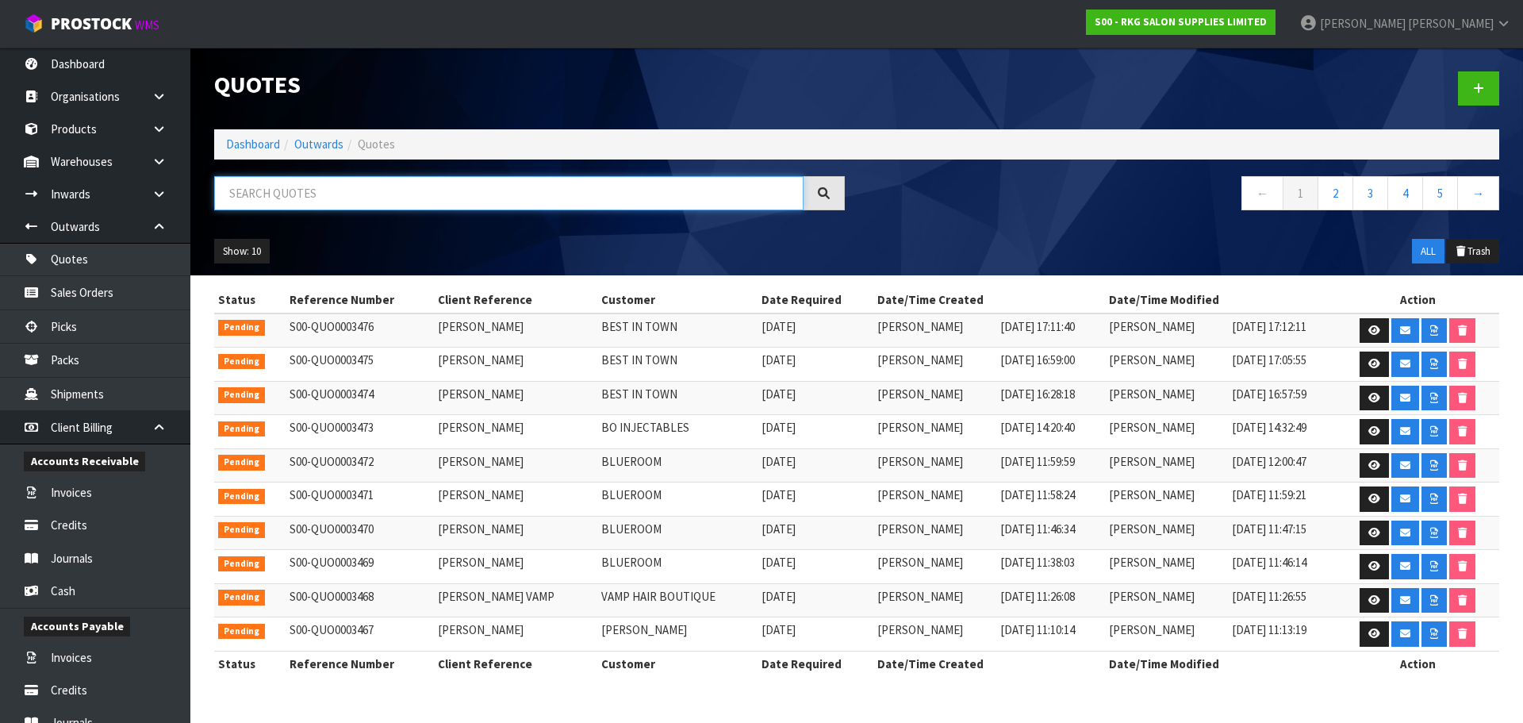
click at [286, 205] on input "text" at bounding box center [508, 193] width 589 height 34
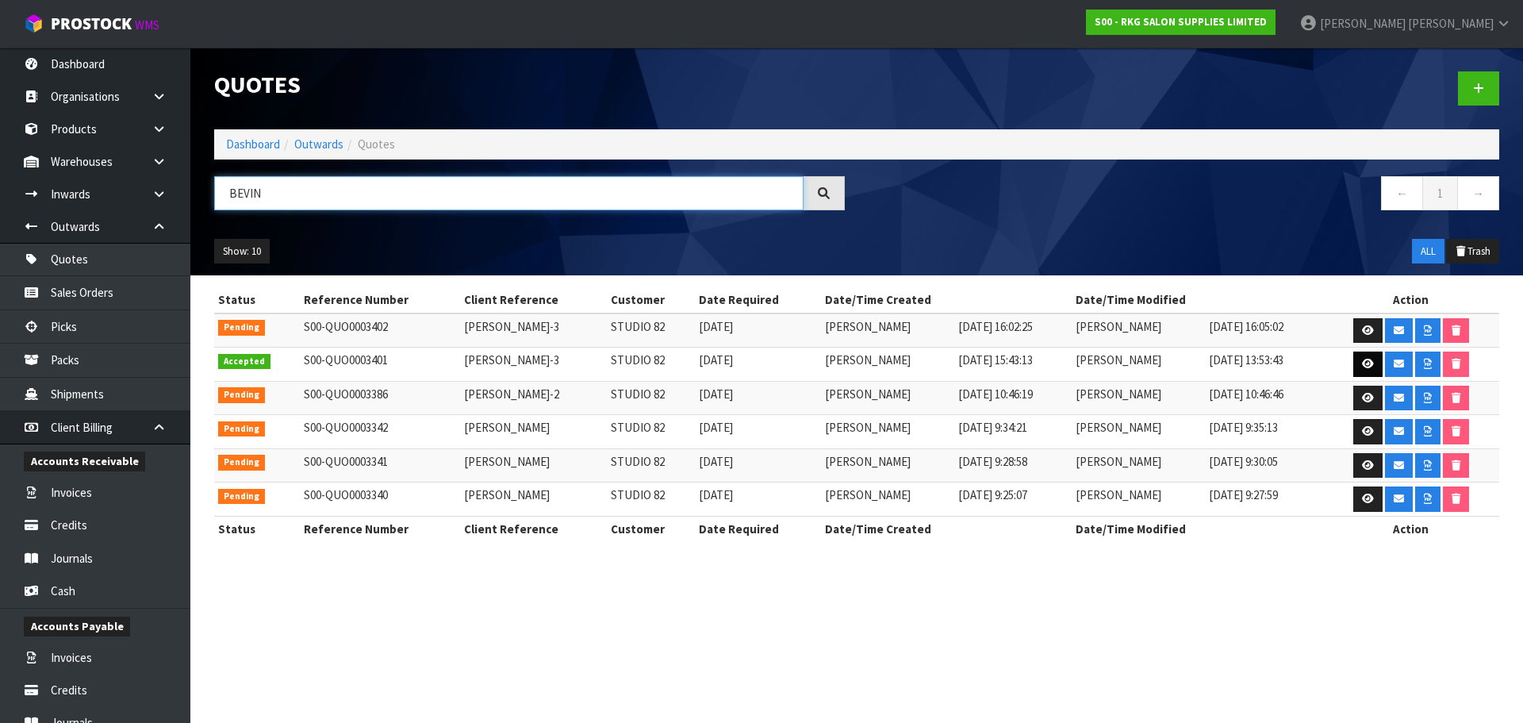
type input "BEVIN"
click at [1367, 365] on icon at bounding box center [1368, 364] width 12 height 10
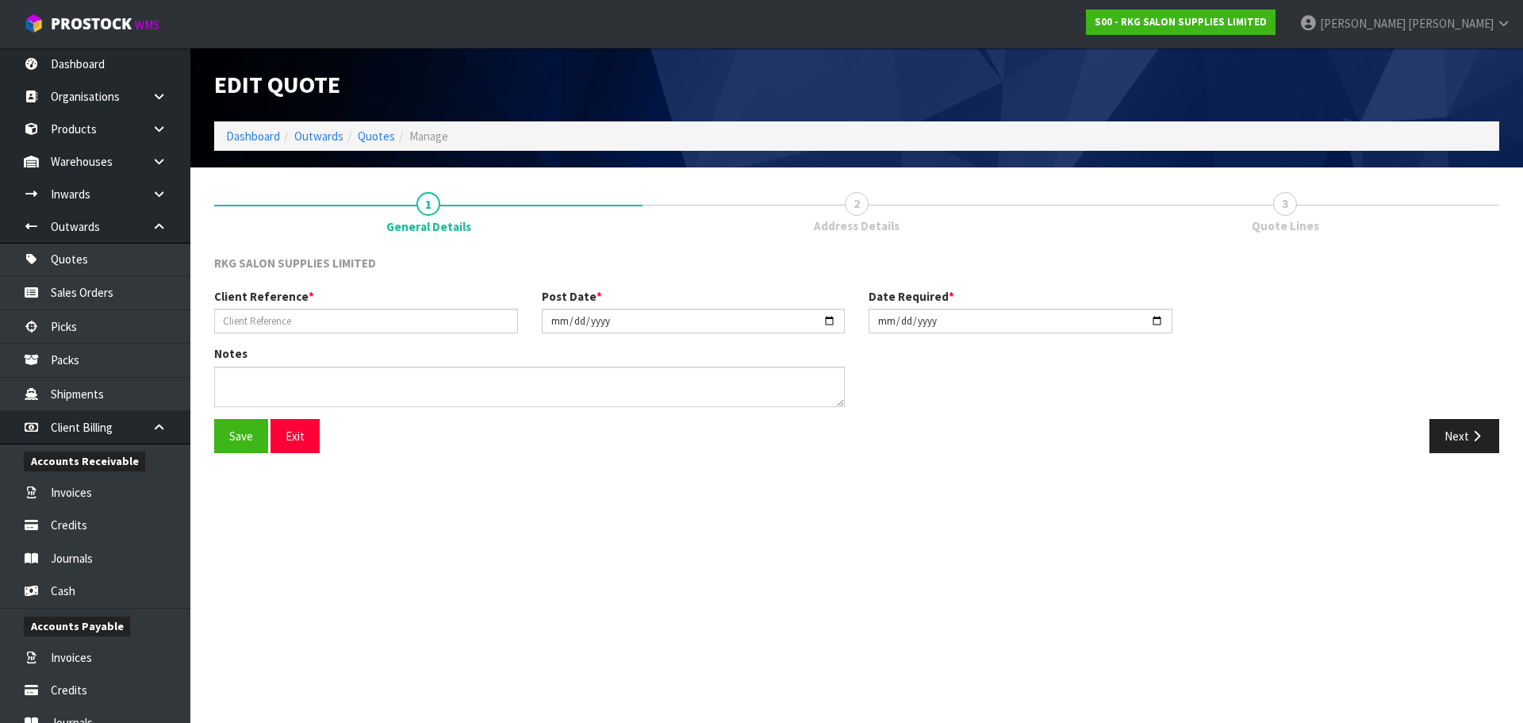
type input "REBECCA BEVIN-3"
type input "2025-07-18"
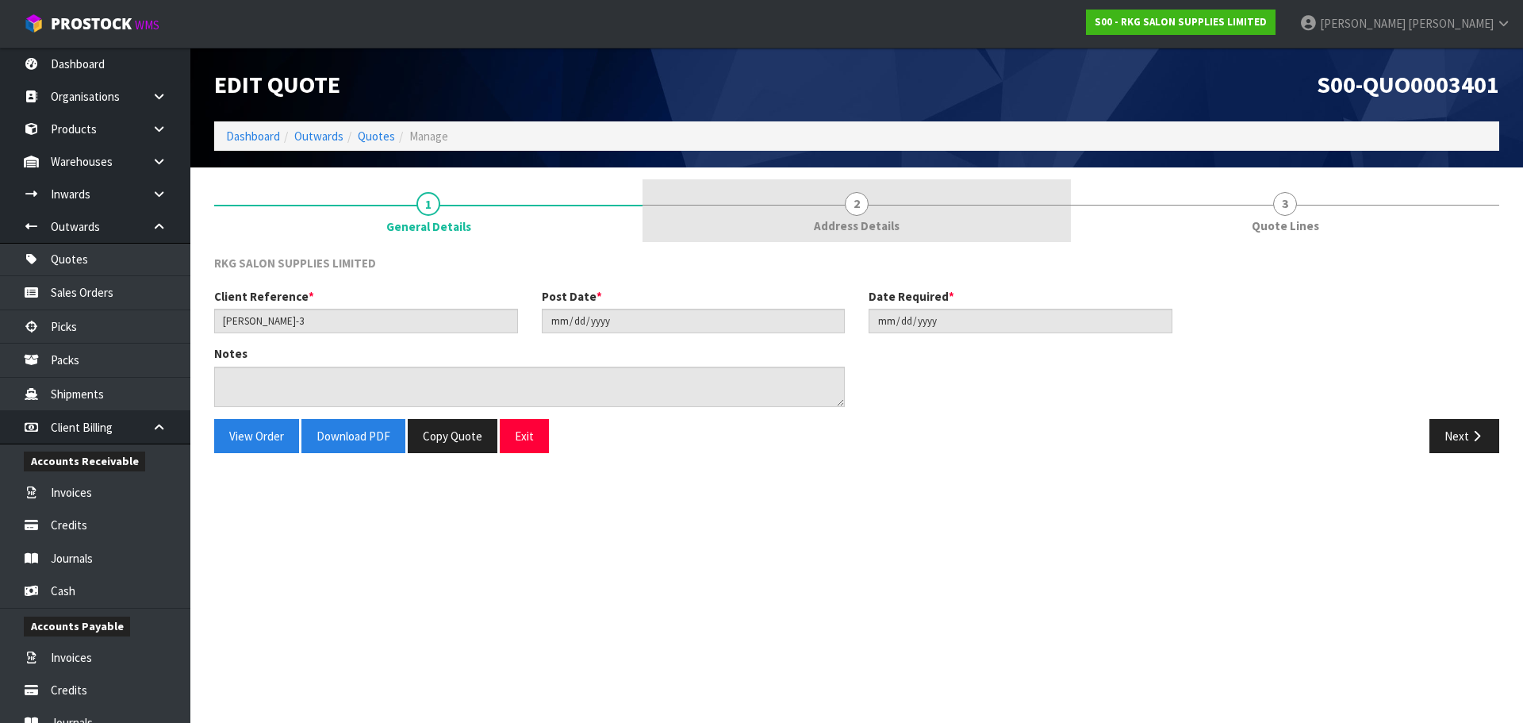
click at [853, 215] on span "2" at bounding box center [857, 204] width 24 height 24
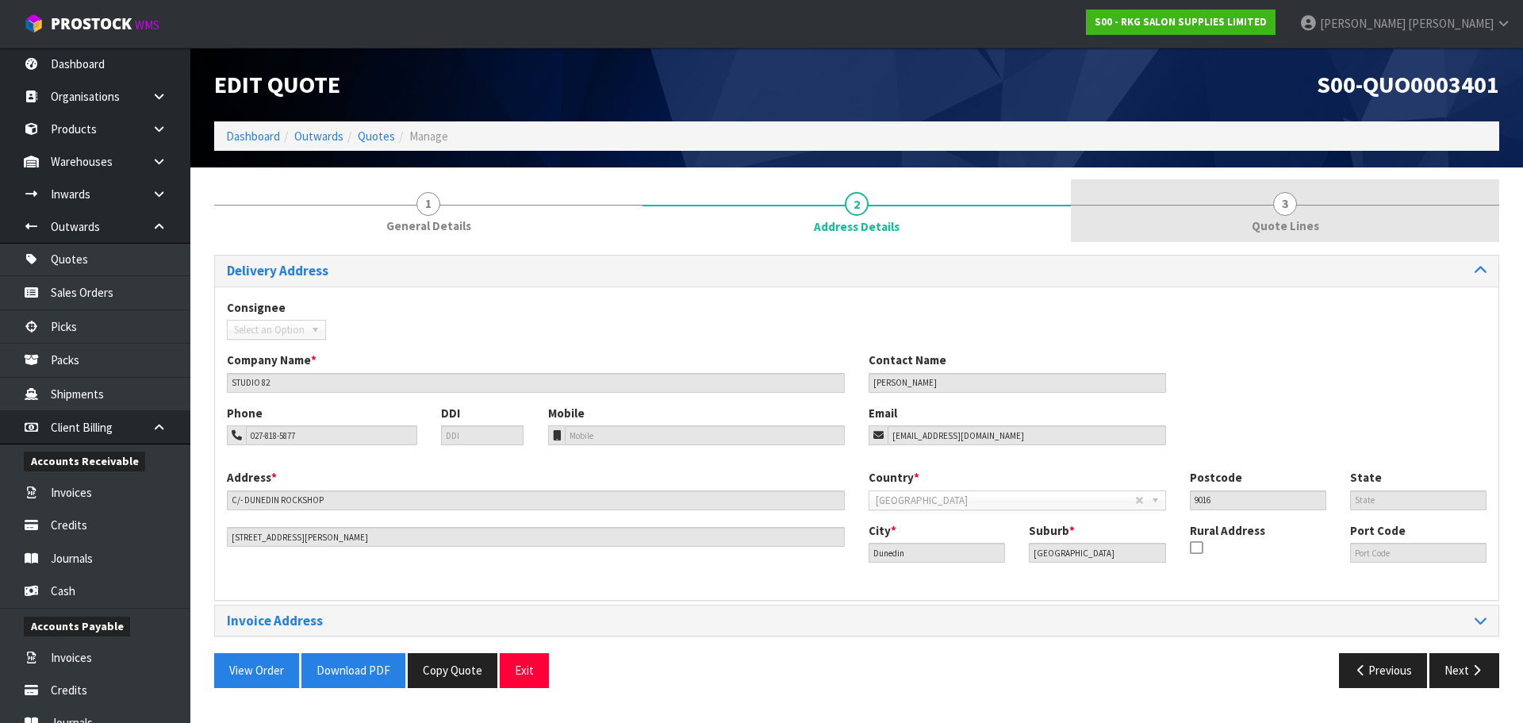
click at [1296, 198] on span "3" at bounding box center [1285, 204] width 24 height 24
